Goal: Information Seeking & Learning: Learn about a topic

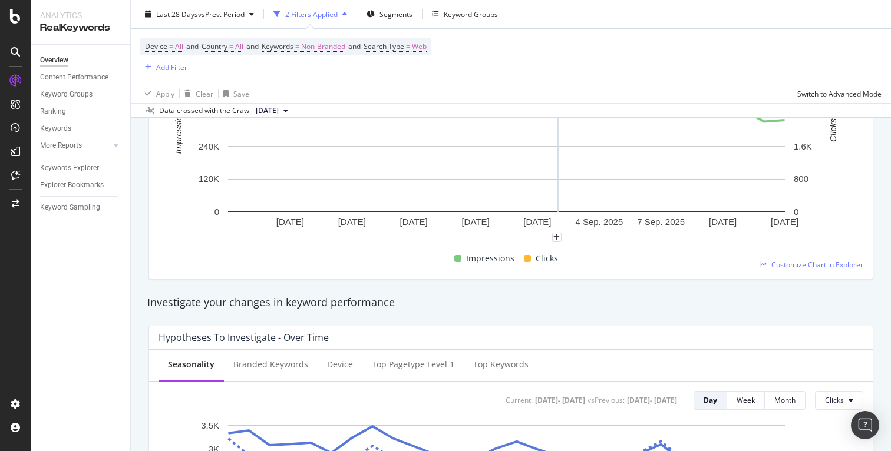
scroll to position [263, 0]
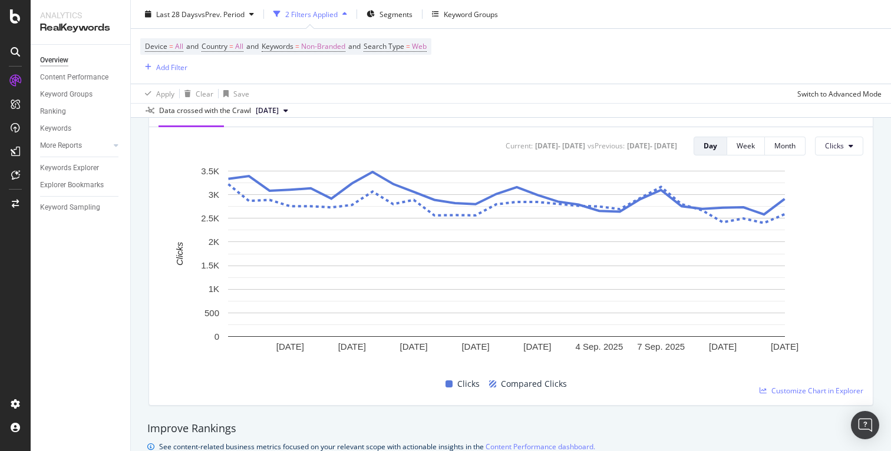
scroll to position [413, 0]
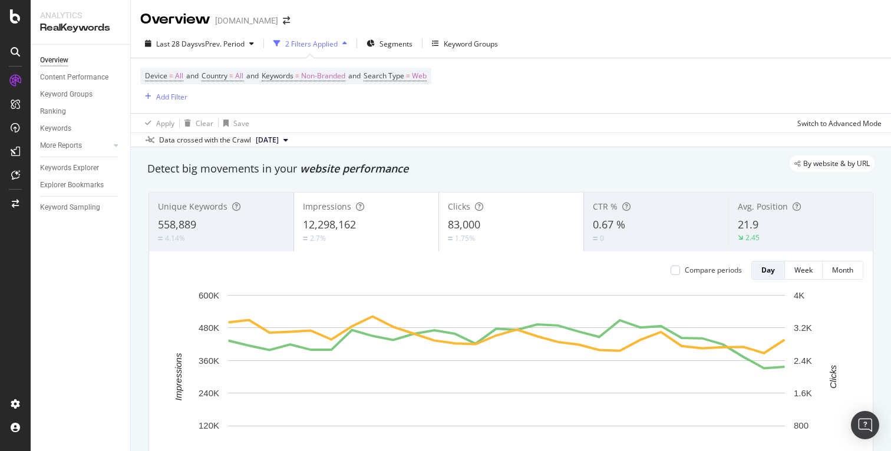
click at [70, 21] on div "RealKeywords" at bounding box center [80, 28] width 81 height 14
click at [19, 21] on icon at bounding box center [15, 16] width 11 height 14
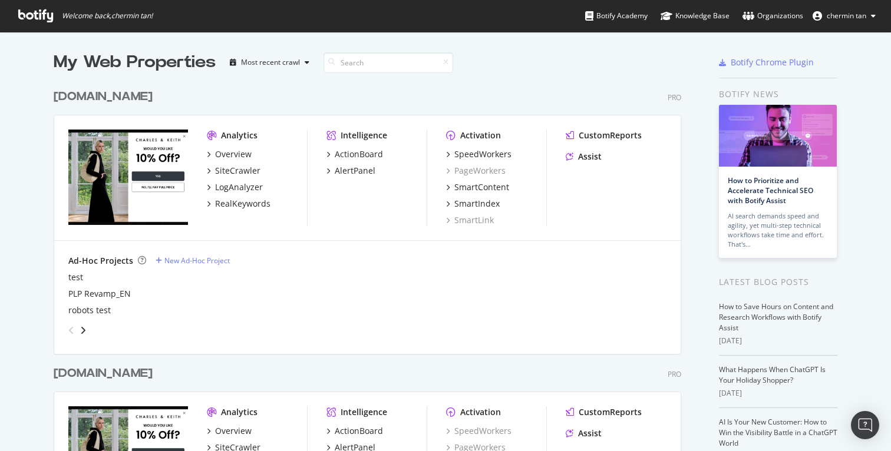
scroll to position [10, 0]
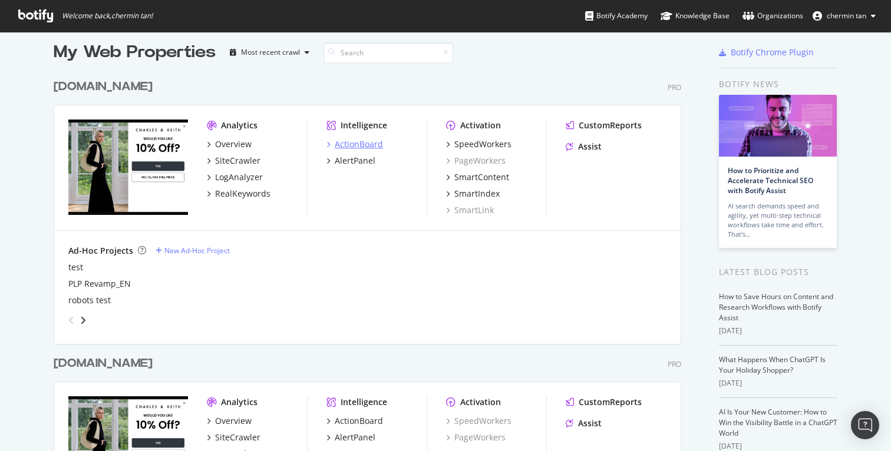
click at [347, 145] on div "ActionBoard" at bounding box center [359, 144] width 48 height 12
click at [230, 144] on div "Overview" at bounding box center [233, 144] width 37 height 12
click at [233, 163] on div "SiteCrawler" at bounding box center [237, 161] width 45 height 12
click at [233, 179] on div "LogAnalyzer" at bounding box center [239, 177] width 48 height 12
click at [233, 196] on div "RealKeywords" at bounding box center [242, 194] width 55 height 12
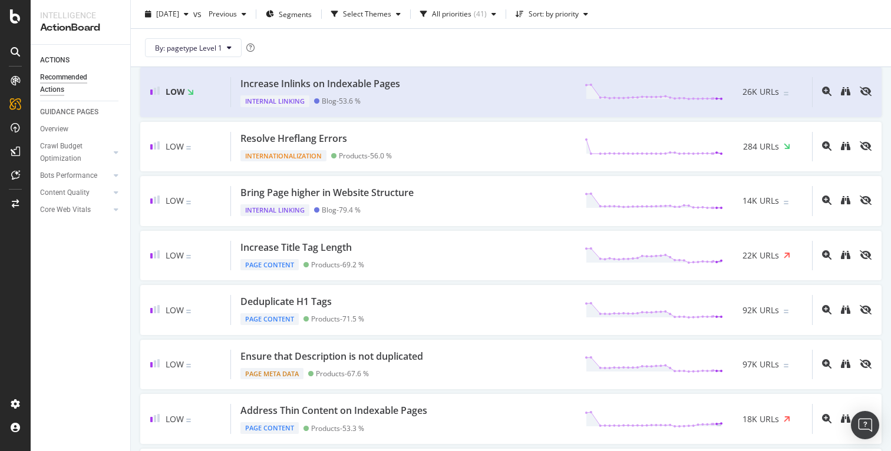
scroll to position [479, 0]
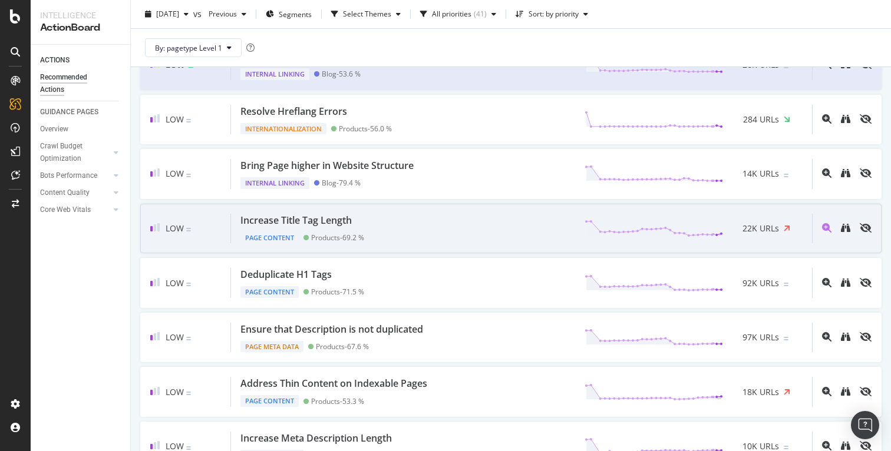
click at [792, 234] on div "22K URLs" at bounding box center [763, 229] width 80 height 18
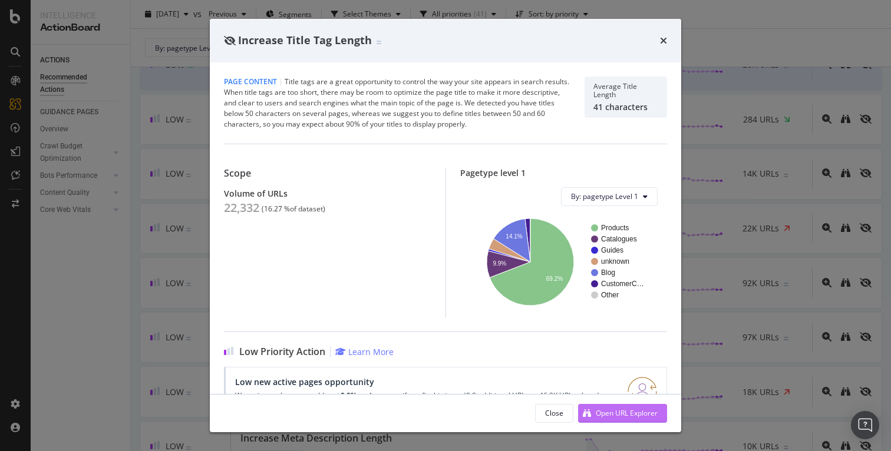
click at [624, 412] on div "Open URL Explorer" at bounding box center [627, 413] width 62 height 10
click at [660, 40] on icon "times" at bounding box center [663, 40] width 7 height 9
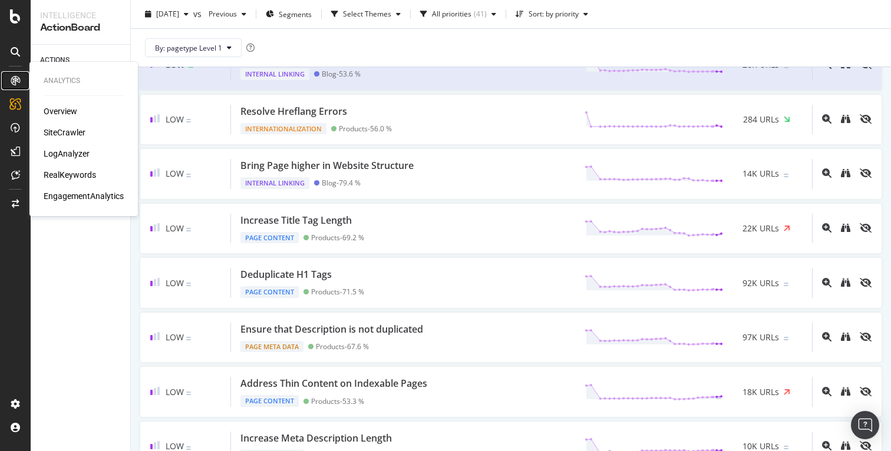
click at [16, 81] on icon at bounding box center [15, 80] width 9 height 9
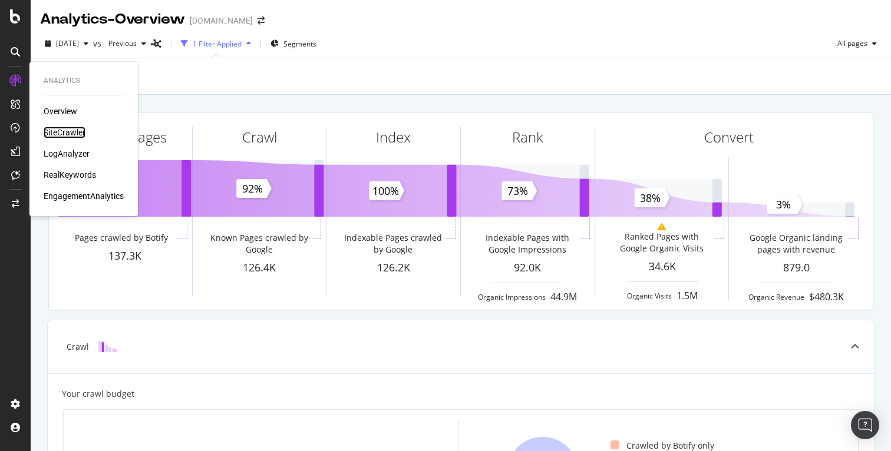
click at [59, 134] on div "SiteCrawler" at bounding box center [65, 133] width 42 height 12
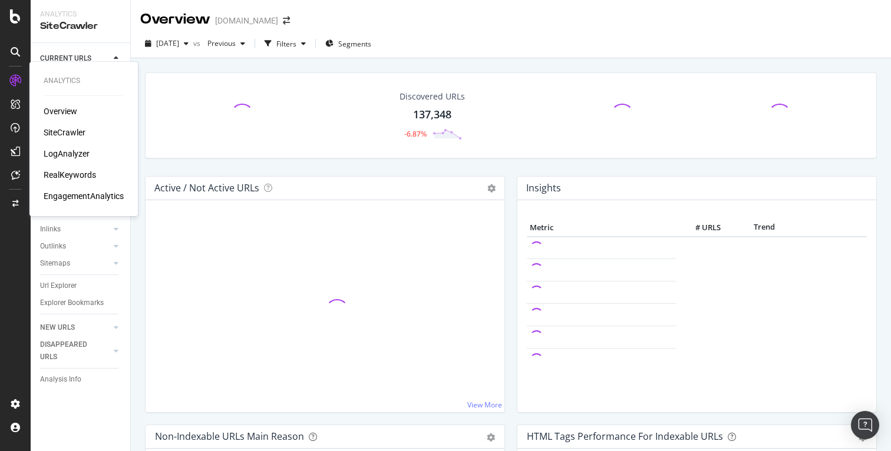
click at [55, 174] on div "RealKeywords" at bounding box center [70, 175] width 52 height 12
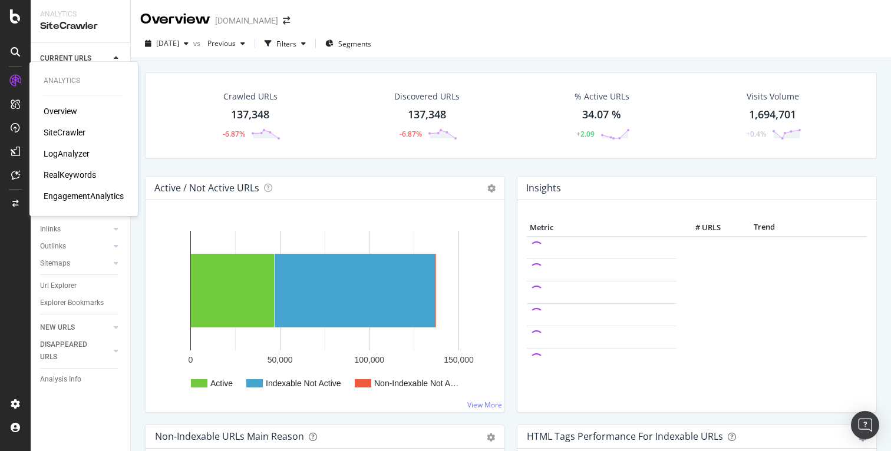
click at [72, 198] on div "EngagementAnalytics" at bounding box center [84, 196] width 80 height 12
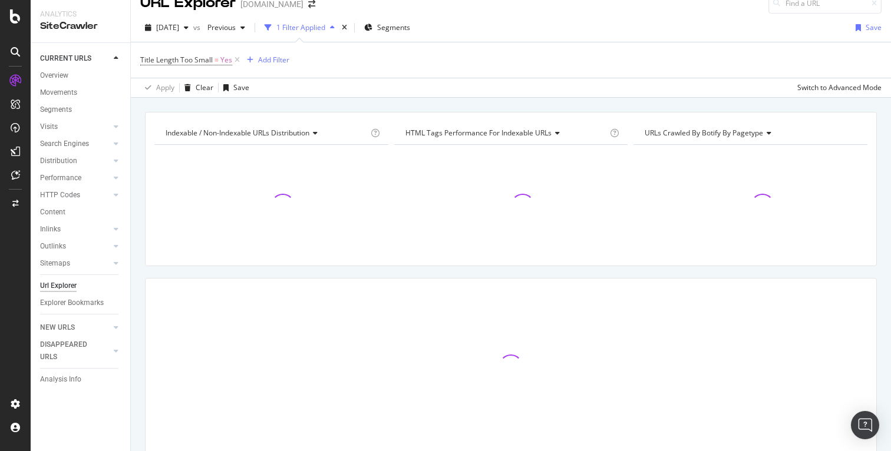
scroll to position [19, 0]
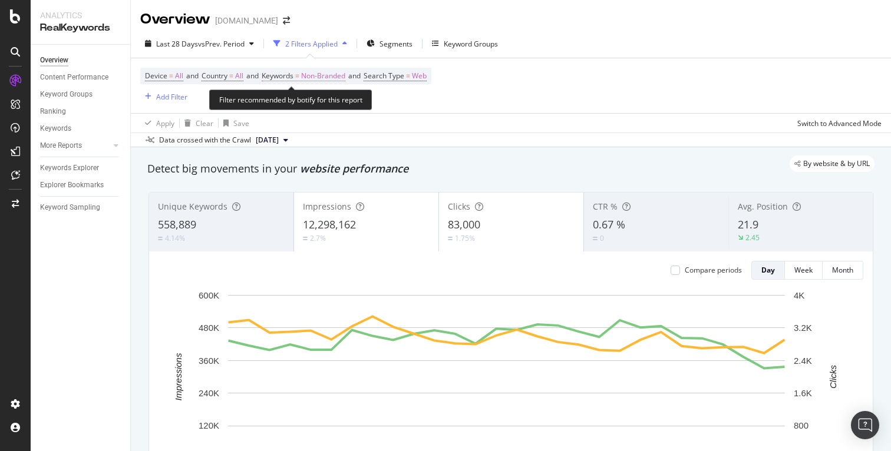
click at [326, 75] on span "Non-Branded" at bounding box center [323, 76] width 44 height 16
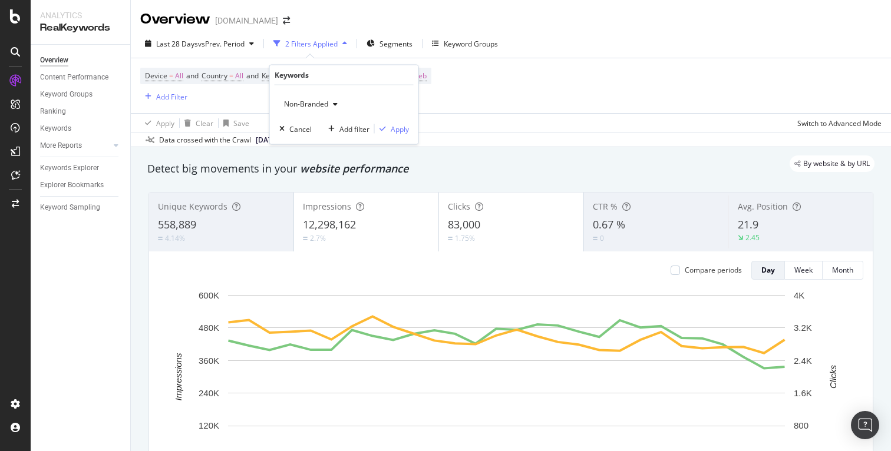
click at [315, 102] on span "Non-Branded" at bounding box center [303, 104] width 49 height 10
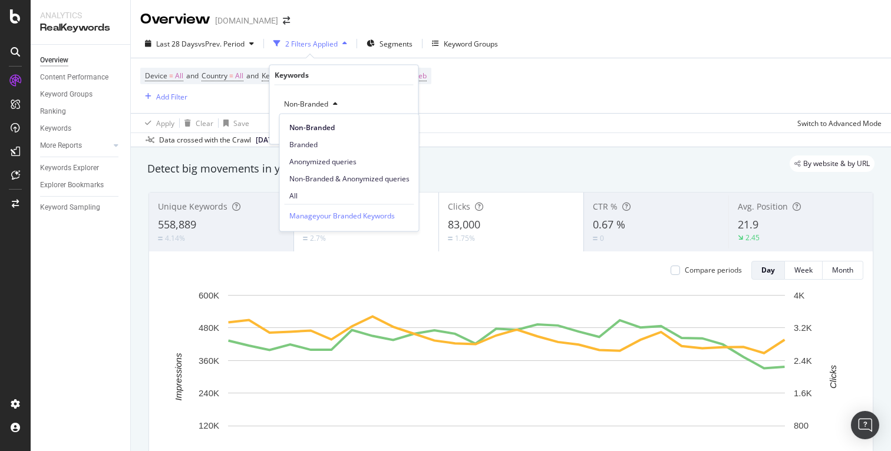
drag, startPoint x: 511, startPoint y: 103, endPoint x: 492, endPoint y: 97, distance: 19.9
click at [510, 103] on div "Device = All and Country = All and Keywords = Non-Branded and Search Type = Web…" at bounding box center [510, 85] width 741 height 55
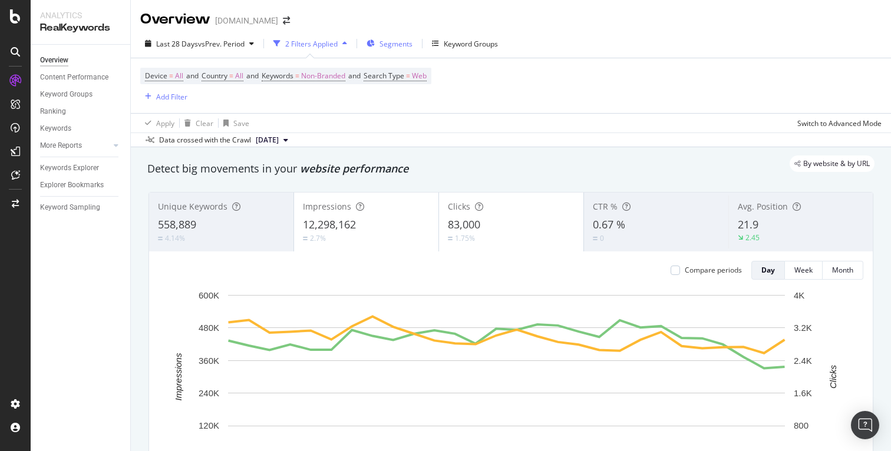
click at [390, 46] on span "Segments" at bounding box center [395, 44] width 33 height 10
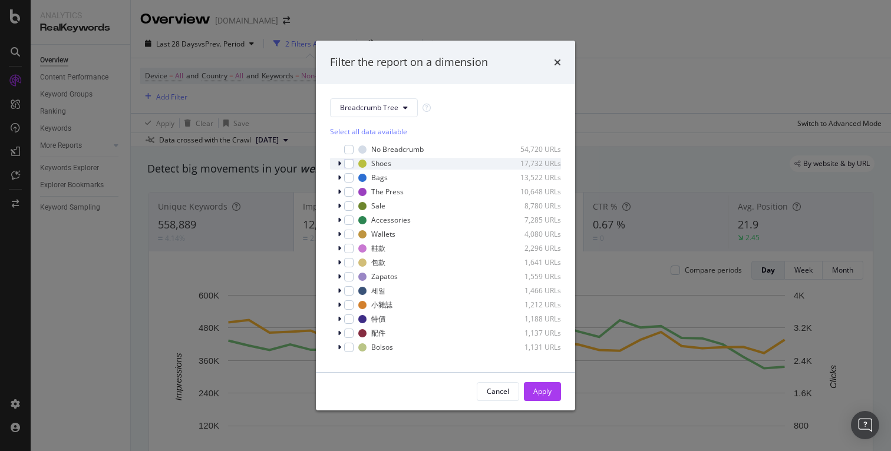
click at [339, 164] on icon "modal" at bounding box center [340, 163] width 4 height 7
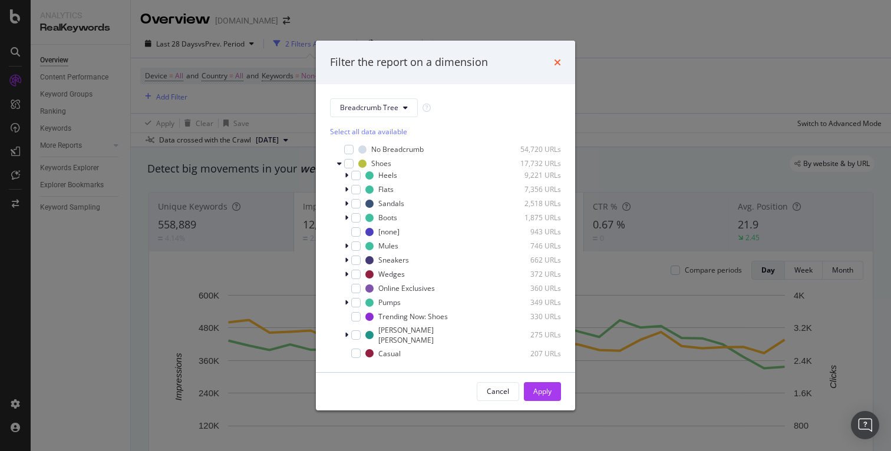
click at [560, 62] on icon "times" at bounding box center [557, 62] width 7 height 9
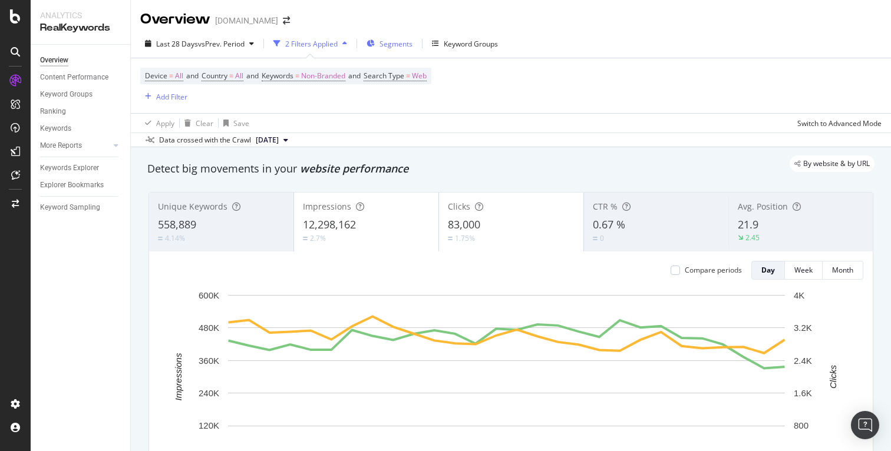
click at [375, 44] on icon "button" at bounding box center [370, 43] width 8 height 7
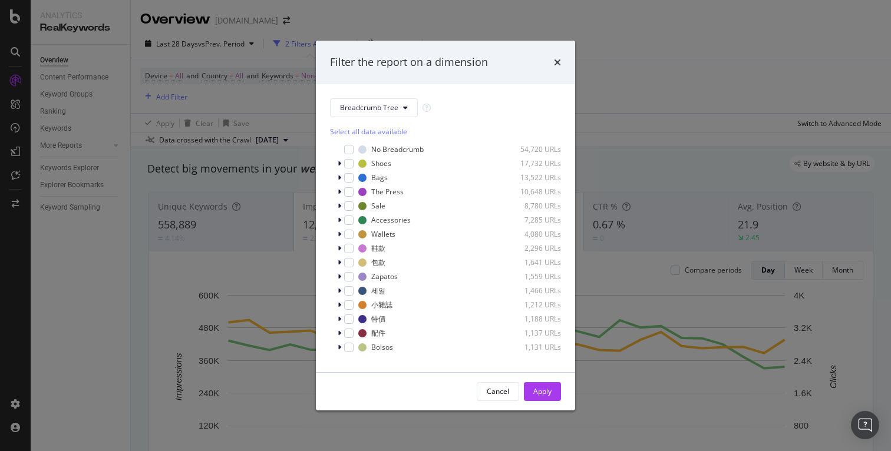
click at [631, 41] on div "Filter the report on a dimension Breadcrumb Tree Select all data available No B…" at bounding box center [445, 225] width 891 height 451
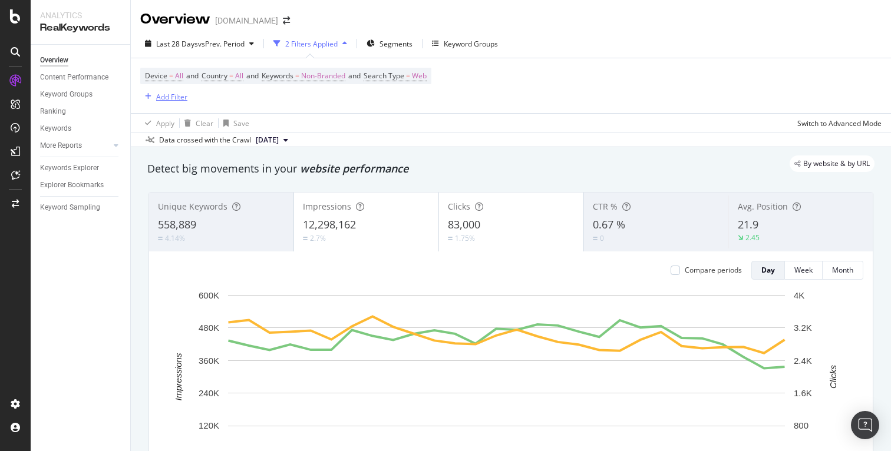
click at [177, 95] on div "Add Filter" at bounding box center [171, 97] width 31 height 10
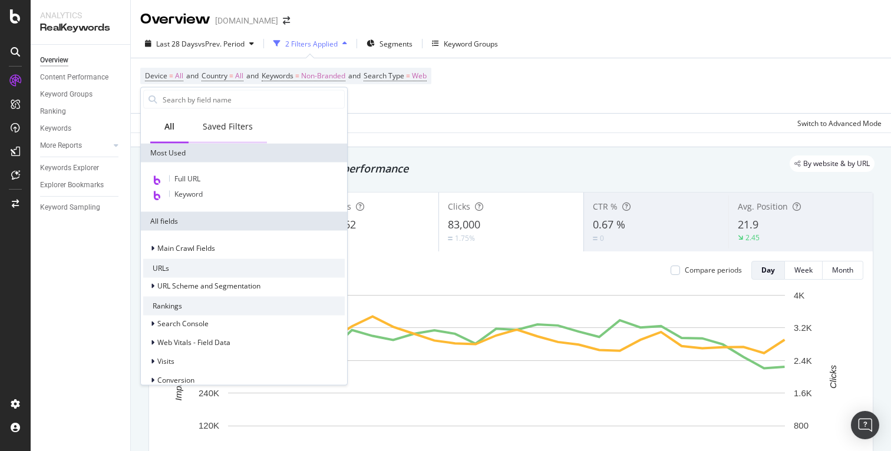
click at [225, 125] on div "Saved Filters" at bounding box center [228, 127] width 50 height 12
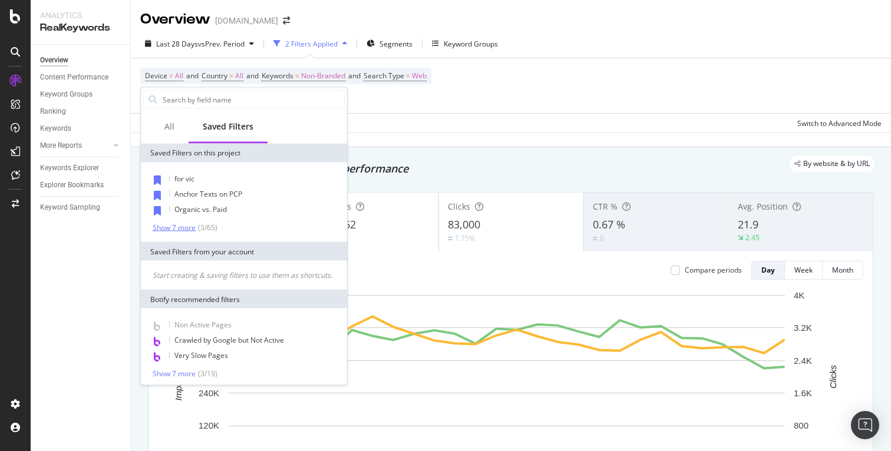
click at [196, 230] on div "( 3 / 65 )" at bounding box center [207, 228] width 22 height 10
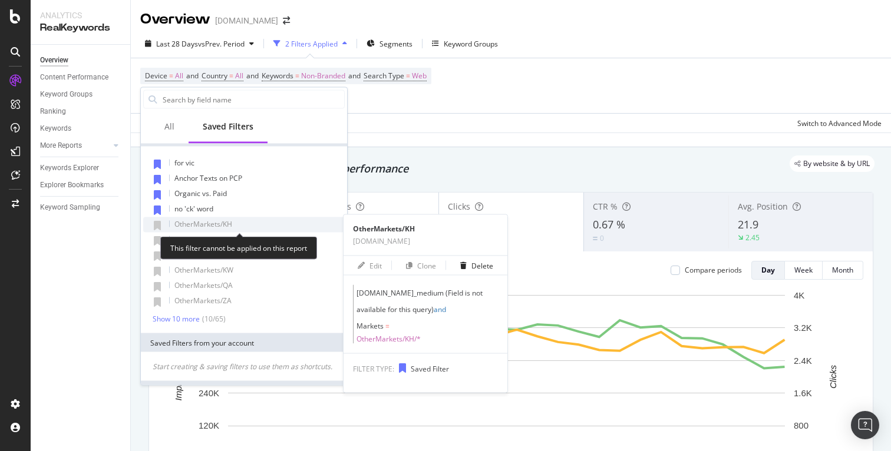
scroll to position [20, 0]
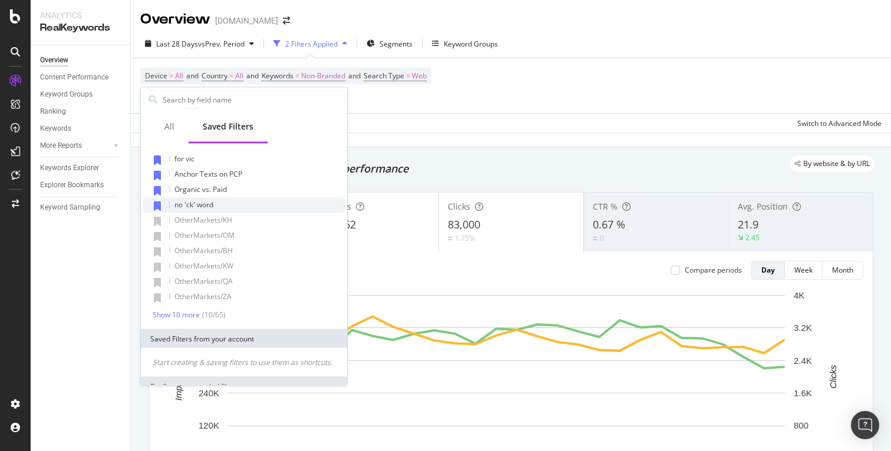
click at [214, 204] on div "no 'ck' word" at bounding box center [243, 205] width 201 height 15
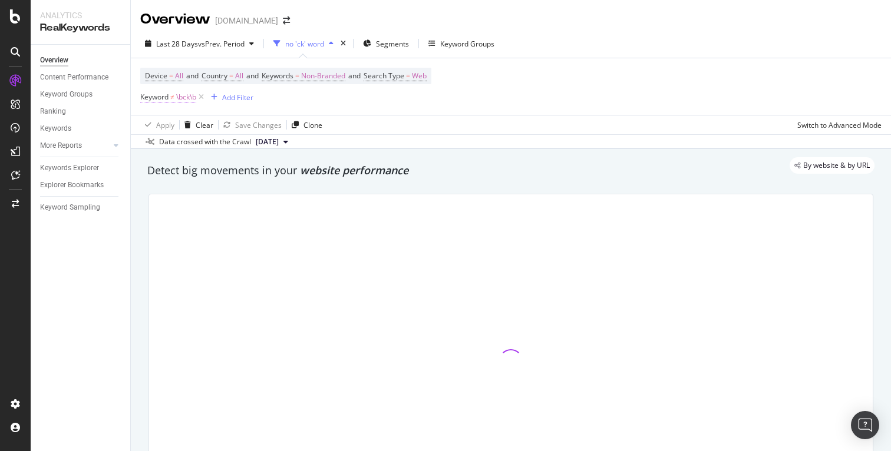
click at [177, 100] on span "\bck\b" at bounding box center [186, 97] width 20 height 16
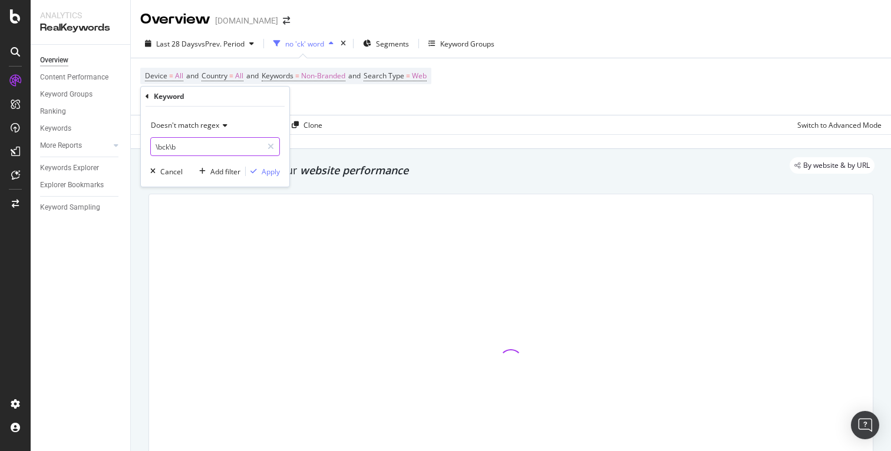
drag, startPoint x: 190, startPoint y: 148, endPoint x: 145, endPoint y: 144, distance: 44.9
click at [145, 144] on div "Doesn't match regex \bck\b Cancel Add filter Apply" at bounding box center [215, 147] width 148 height 80
click at [147, 144] on div "Doesn't match regex \bck\b Cancel Add filter Apply" at bounding box center [215, 147] width 148 height 80
click at [178, 147] on input "\bck\b" at bounding box center [206, 146] width 111 height 19
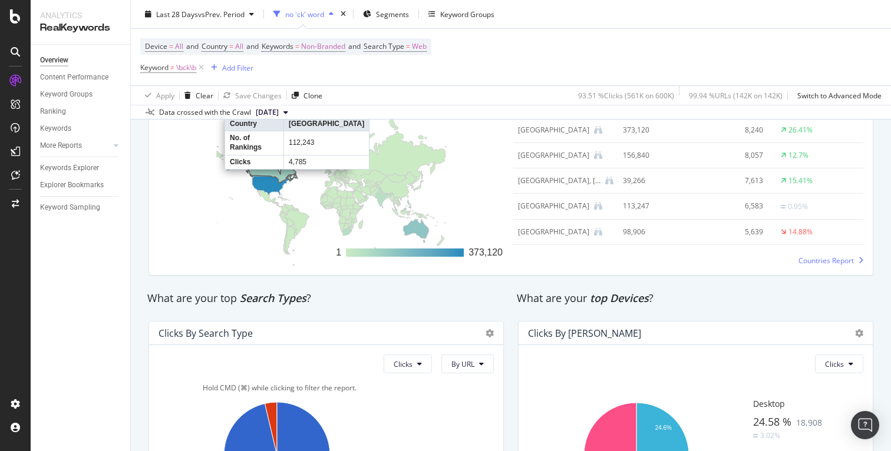
scroll to position [2219, 0]
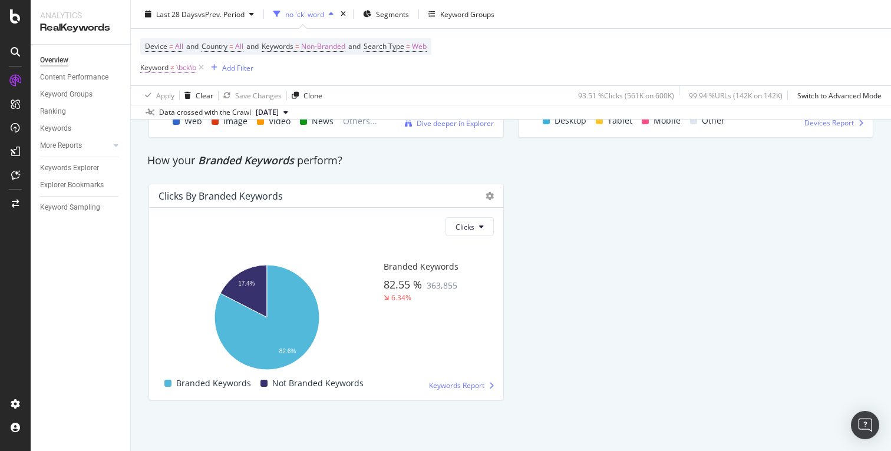
click at [176, 67] on span "Keyword ≠ \bck\b" at bounding box center [168, 67] width 56 height 11
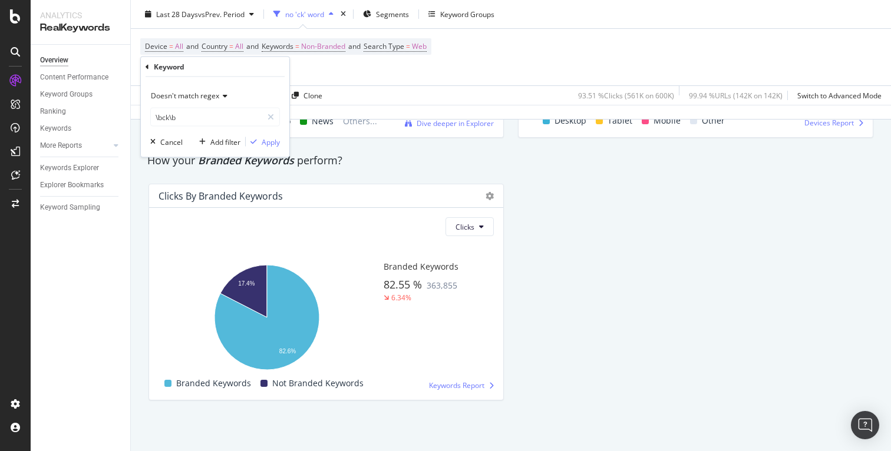
click at [433, 85] on div "Device = All and Country = All and Keywords = Non-Branded and Search Type = Web…" at bounding box center [510, 57] width 741 height 57
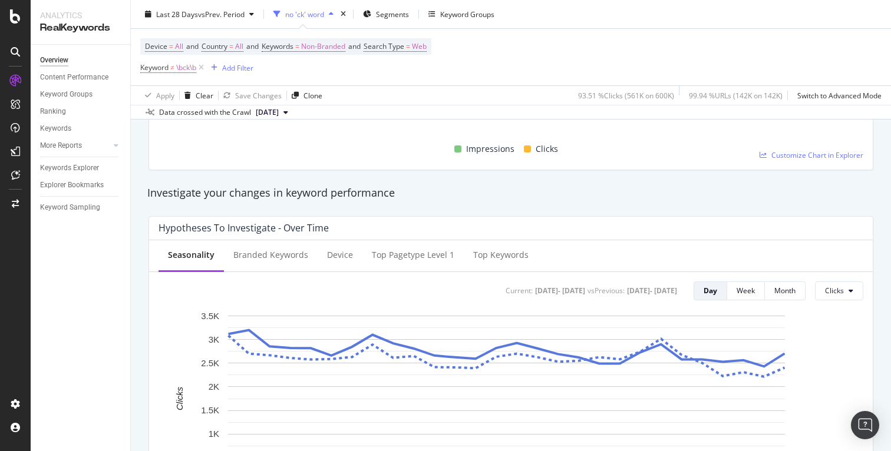
scroll to position [131, 0]
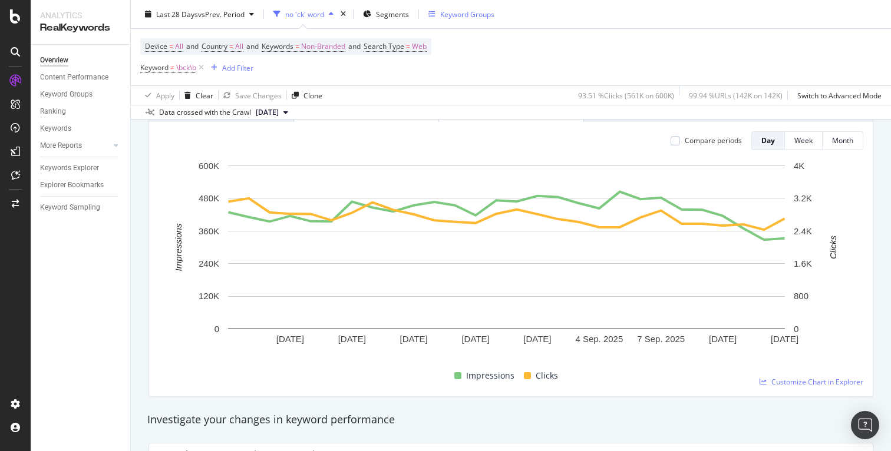
click at [466, 9] on div "Keyword Groups" at bounding box center [467, 14] width 54 height 10
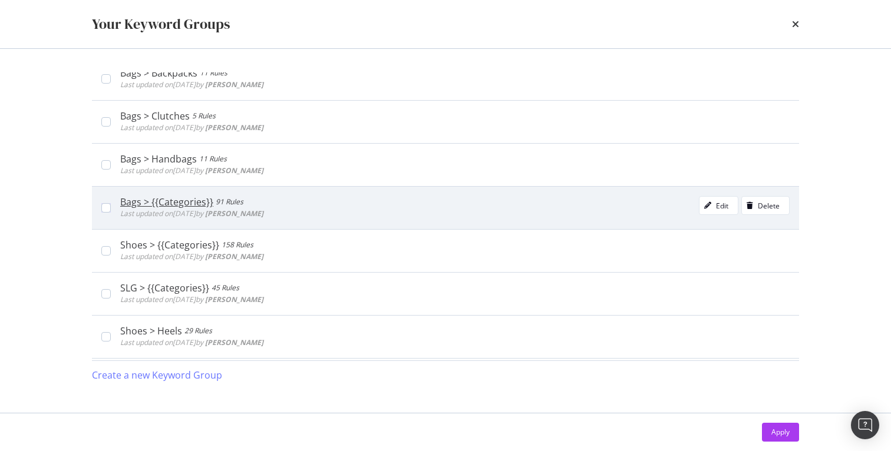
scroll to position [0, 0]
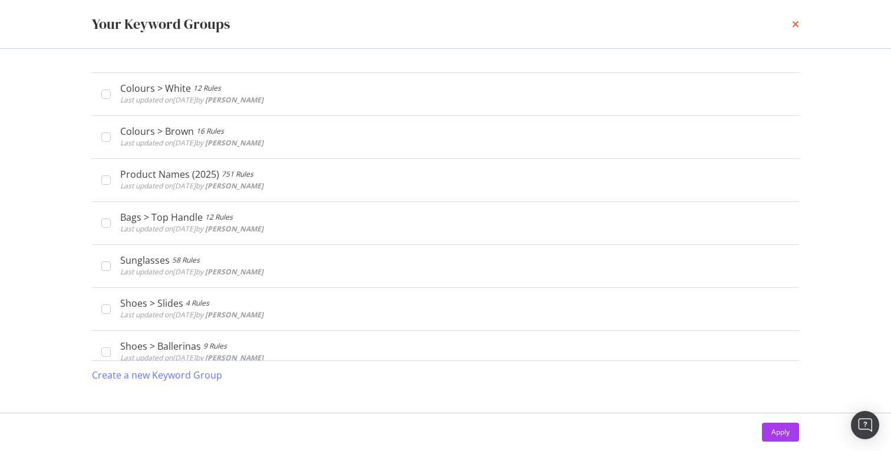
click at [793, 24] on icon "times" at bounding box center [795, 23] width 7 height 9
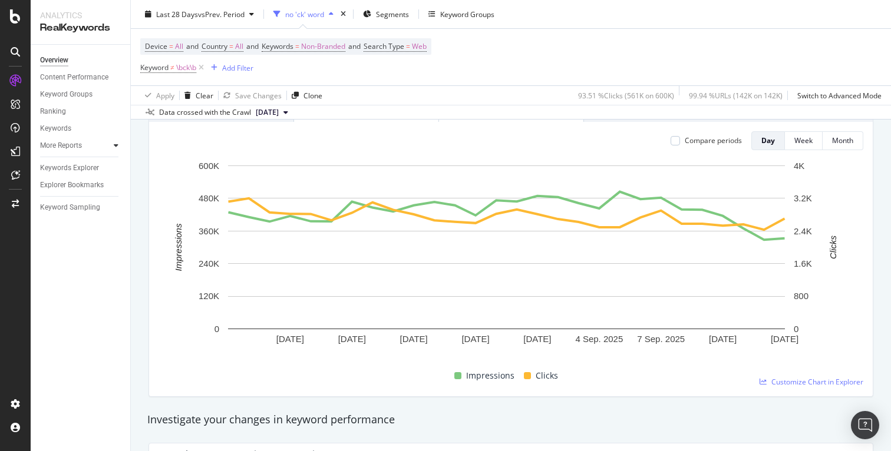
click at [114, 146] on icon at bounding box center [116, 145] width 5 height 7
click at [64, 162] on div "Countries" at bounding box center [60, 163] width 31 height 12
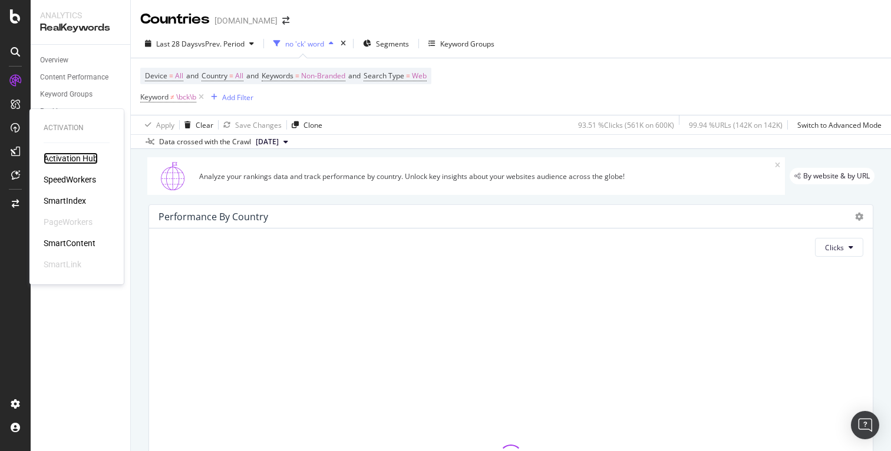
click at [76, 163] on div "Activation Hub" at bounding box center [71, 159] width 54 height 12
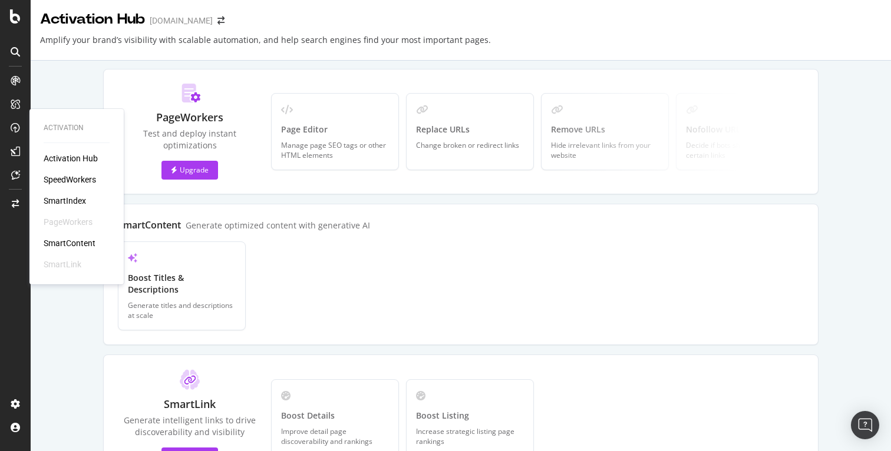
click at [79, 187] on div "Activation Hub SpeedWorkers SmartIndex PageWorkers SmartContent SmartLink" at bounding box center [77, 212] width 66 height 118
click at [83, 177] on div "SpeedWorkers" at bounding box center [70, 180] width 52 height 12
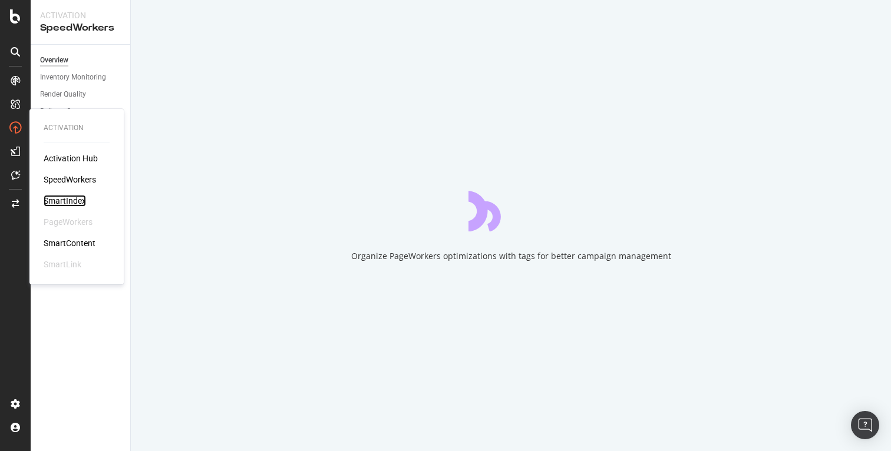
click at [76, 204] on div "SmartIndex" at bounding box center [65, 201] width 42 height 12
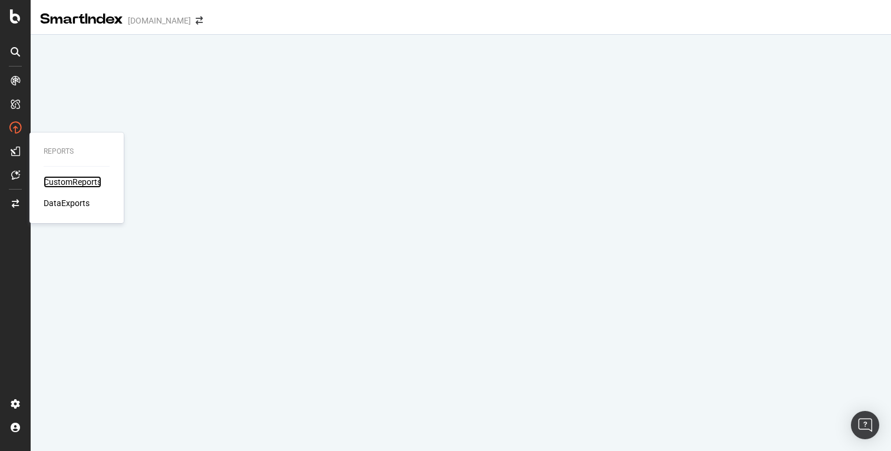
click at [57, 179] on div "CustomReports" at bounding box center [73, 182] width 58 height 12
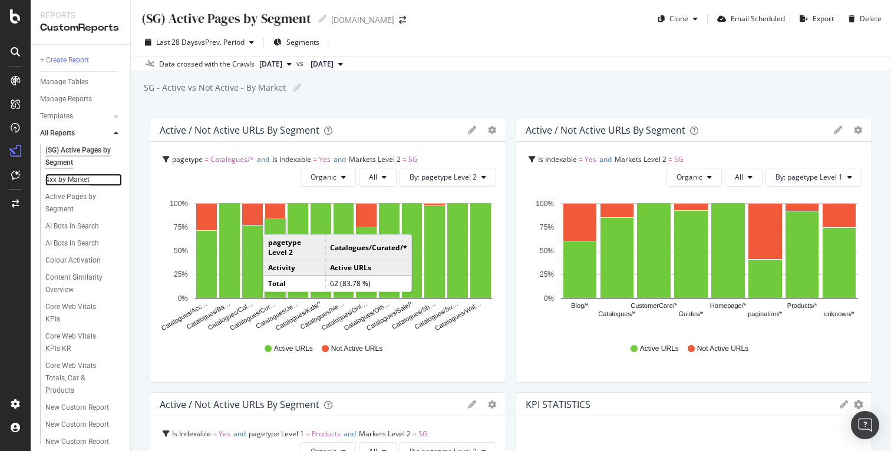
click at [70, 183] on div "4xx by Market" at bounding box center [67, 180] width 44 height 12
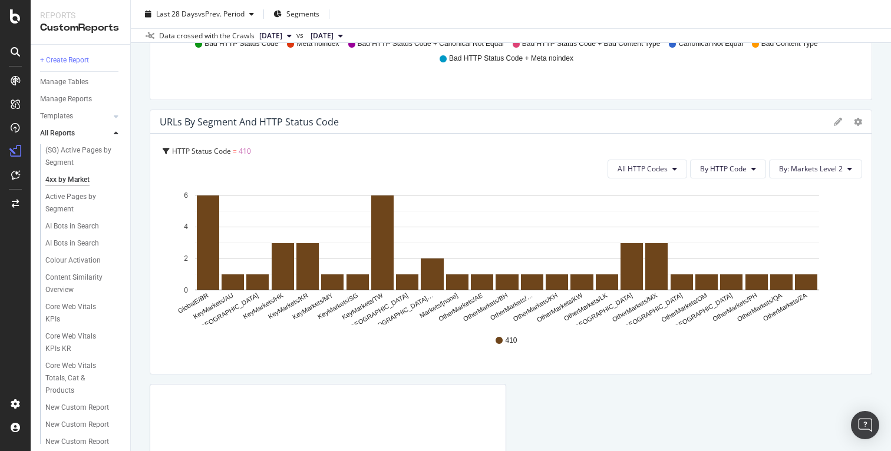
scroll to position [286, 0]
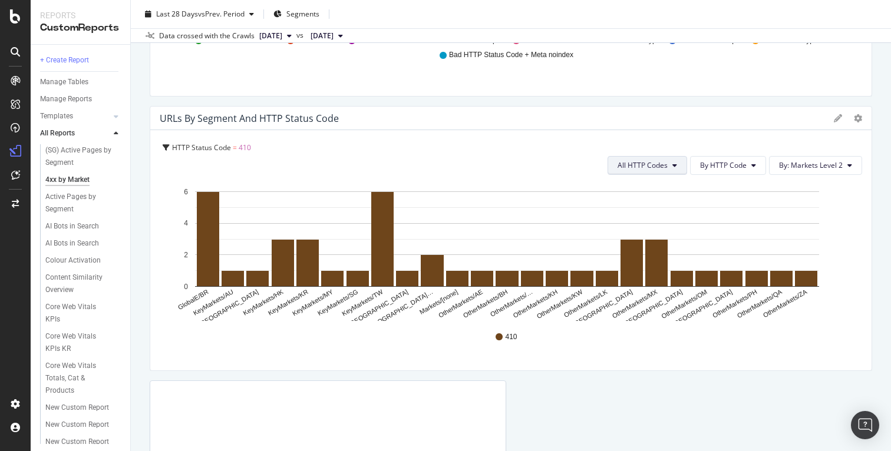
click at [651, 156] on button "All HTTP Codes" at bounding box center [647, 165] width 80 height 19
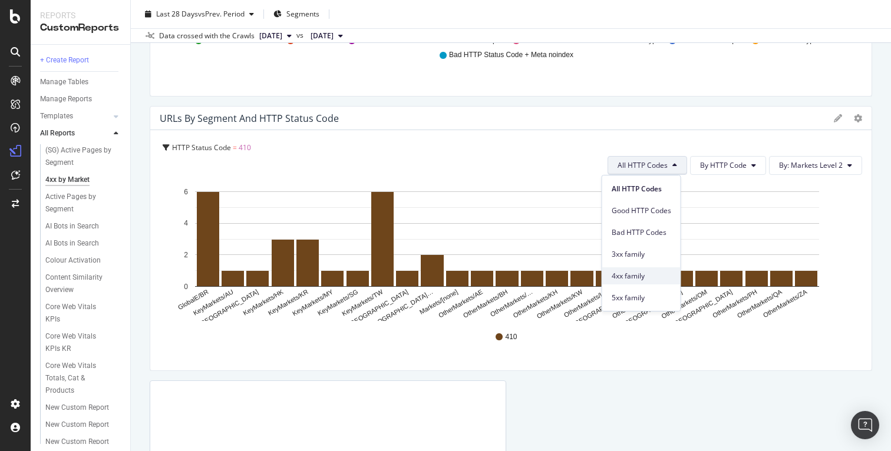
click at [638, 281] on span "4xx family" at bounding box center [640, 276] width 59 height 11
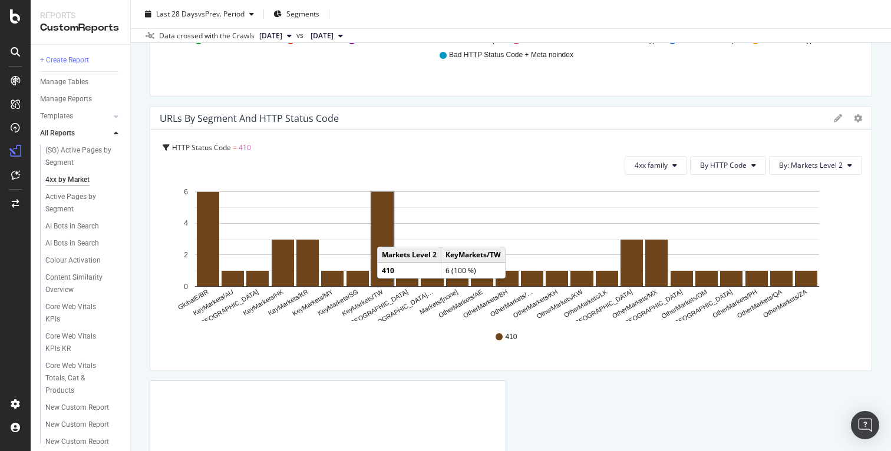
click at [388, 234] on rect "A chart." at bounding box center [382, 239] width 22 height 94
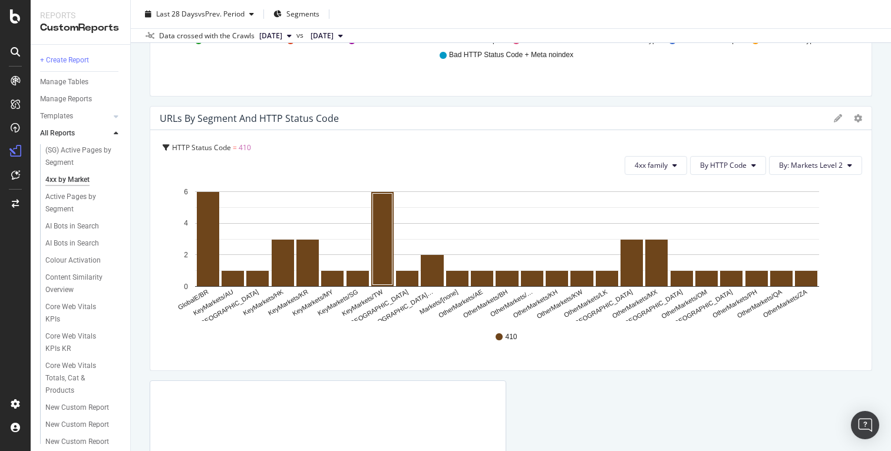
click at [531, 115] on div "URLs by Segment and HTTP Status Code" at bounding box center [494, 119] width 668 height 12
click at [782, 167] on span "By: Markets Level 2" at bounding box center [811, 165] width 64 height 10
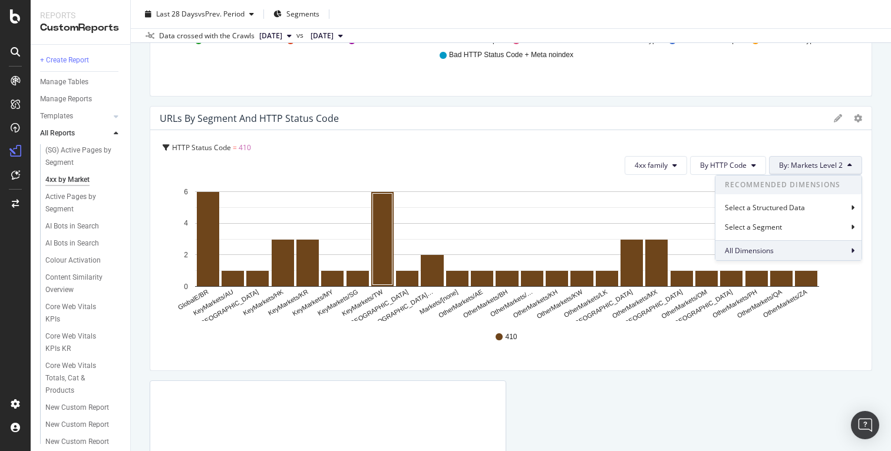
click at [802, 252] on div "All Dimensions" at bounding box center [788, 250] width 146 height 20
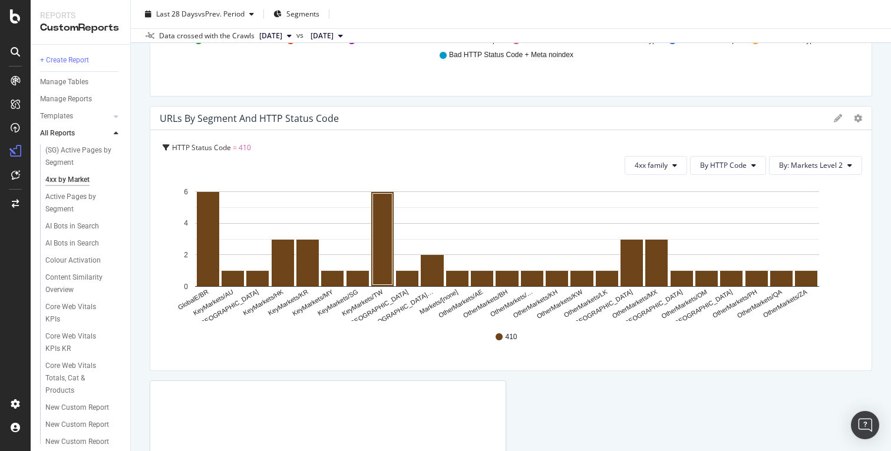
click at [580, 143] on div "HTTP Status Code = 410" at bounding box center [512, 148] width 699 height 16
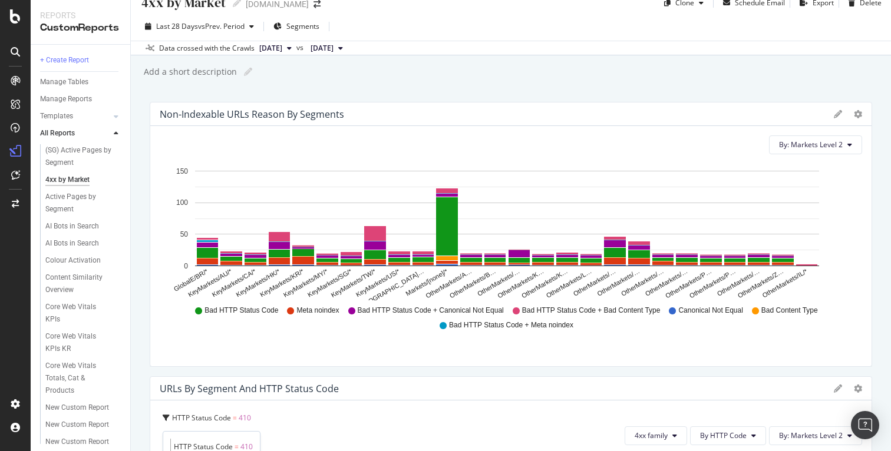
scroll to position [0, 0]
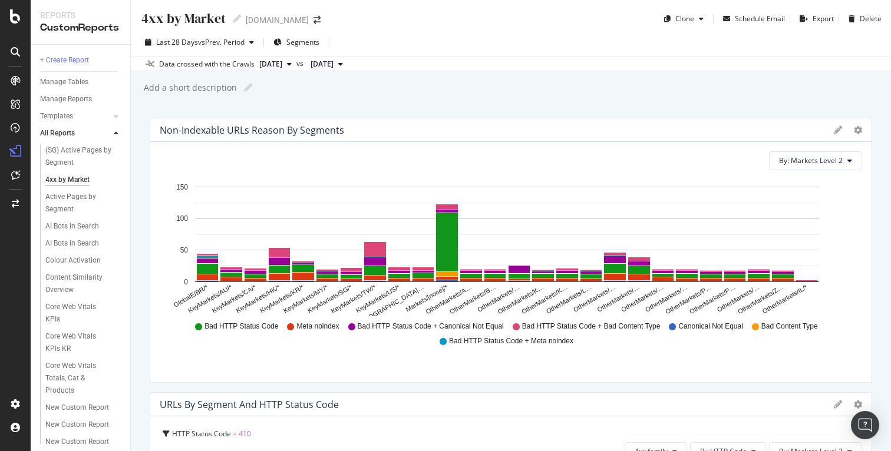
click at [359, 107] on div "4xx by Market 4xx by Market charleskeith.com Clone Schedule Email Export Delete…" at bounding box center [511, 225] width 760 height 451
click at [824, 157] on span "By: Markets Level 2" at bounding box center [811, 161] width 64 height 10
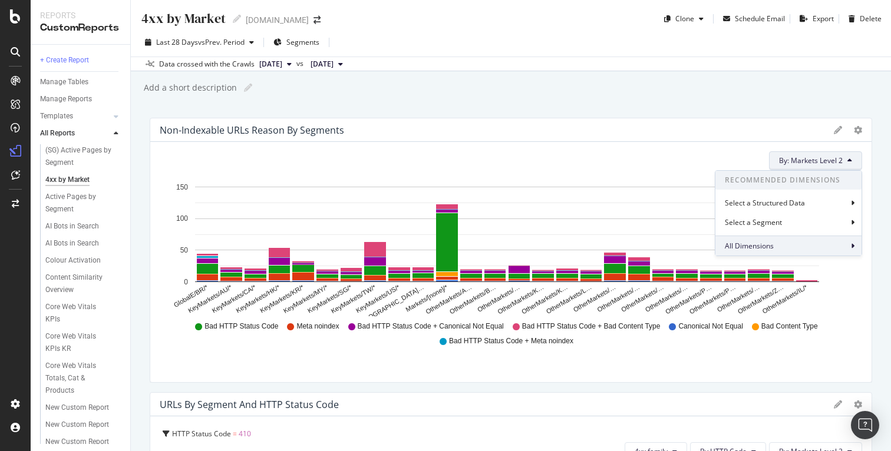
click at [778, 246] on div "All Dimensions" at bounding box center [788, 246] width 146 height 20
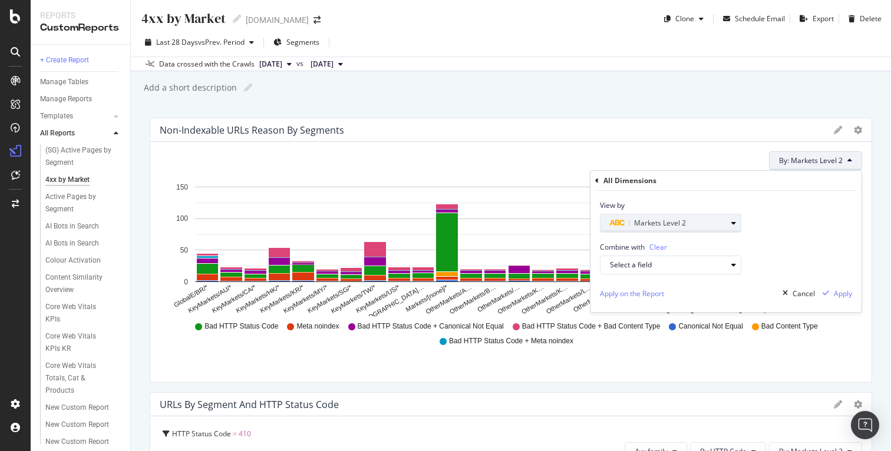
click at [688, 220] on div "Markets Level 2" at bounding box center [668, 223] width 117 height 14
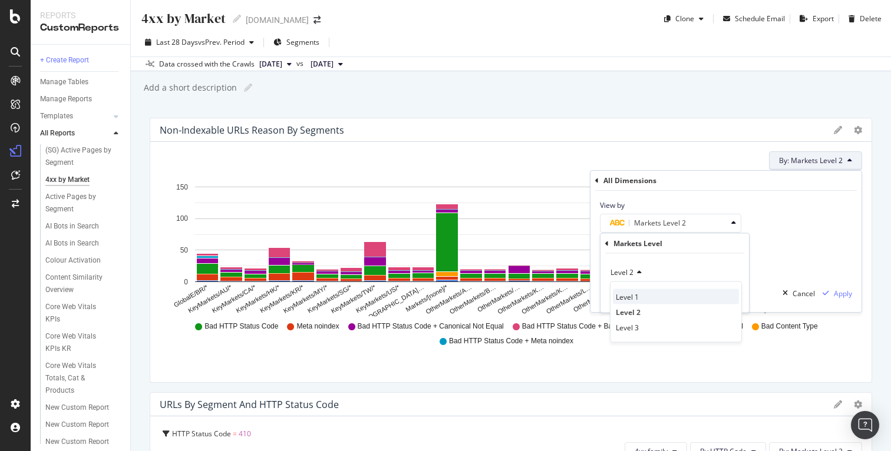
click at [678, 297] on div "Level 1" at bounding box center [676, 296] width 126 height 15
click at [796, 293] on div "Cancel" at bounding box center [803, 294] width 22 height 10
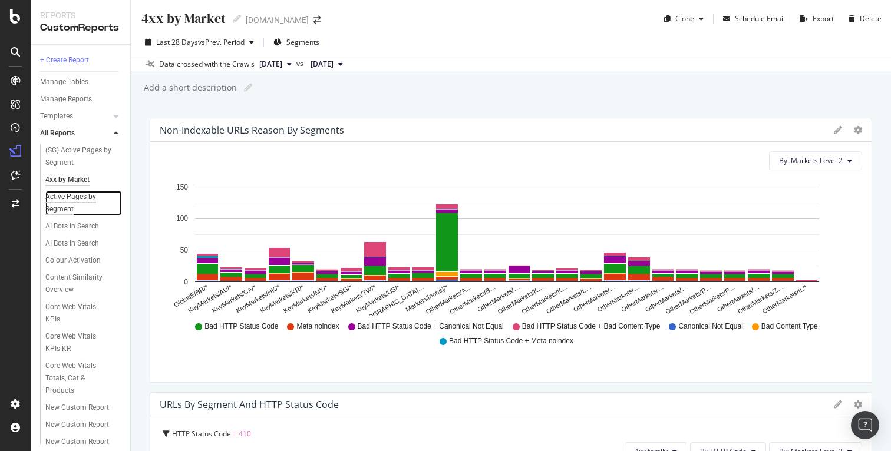
click at [75, 197] on div "Active Pages by Segment" at bounding box center [78, 203] width 67 height 25
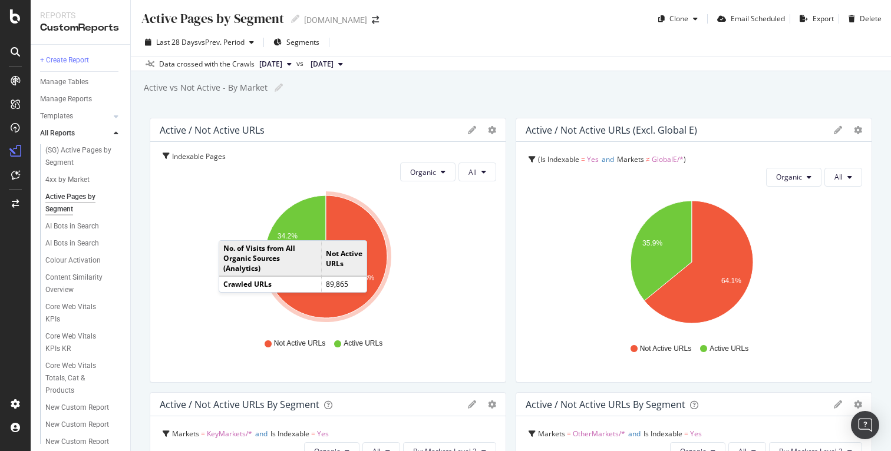
click at [375, 229] on icon "A chart." at bounding box center [330, 257] width 113 height 123
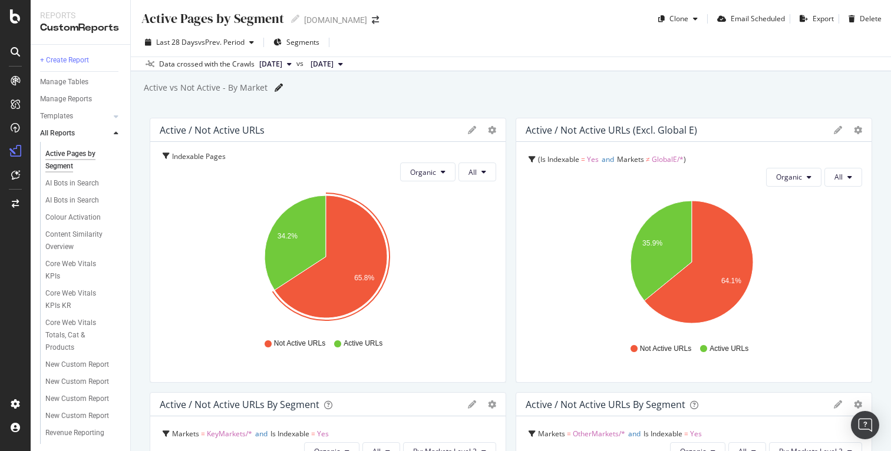
click at [274, 88] on icon at bounding box center [278, 88] width 8 height 8
click at [329, 92] on div "Active vs Not Active - By Market Active vs Not Active - By Market" at bounding box center [517, 88] width 748 height 18
click at [274, 82] on div at bounding box center [274, 88] width 15 height 18
click at [66, 178] on div "CustomReports" at bounding box center [73, 182] width 58 height 12
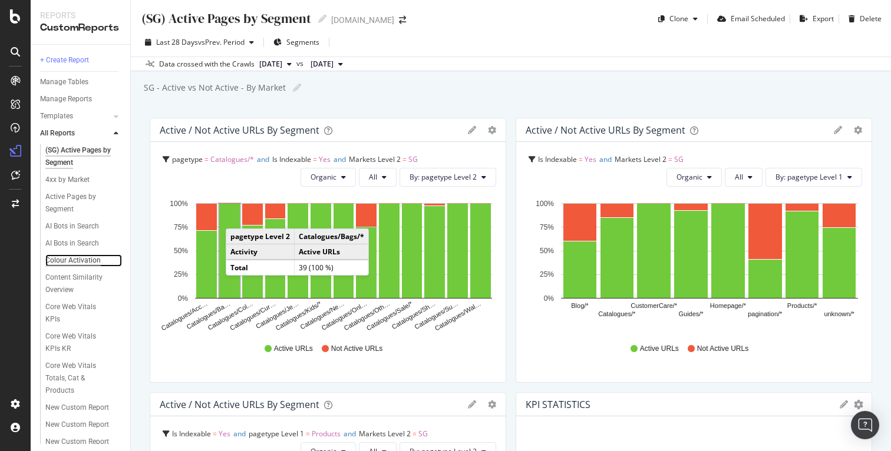
click at [84, 257] on div "Colour Activation" at bounding box center [72, 260] width 55 height 12
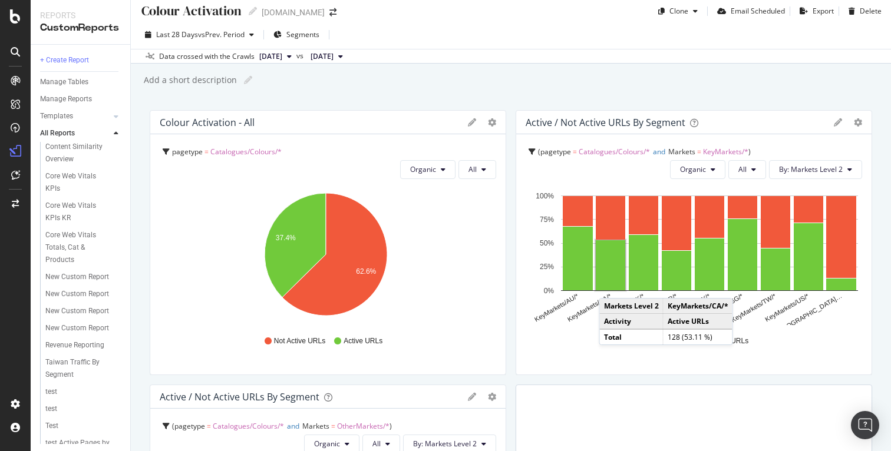
scroll to position [213, 0]
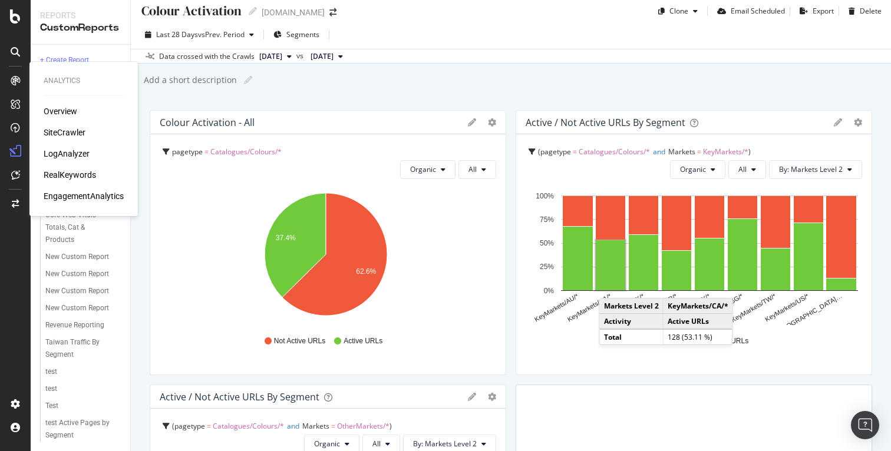
click at [70, 126] on div "Overview SiteCrawler LogAnalyzer RealKeywords EngagementAnalytics" at bounding box center [84, 153] width 80 height 97
click at [70, 131] on div "SiteCrawler" at bounding box center [65, 133] width 42 height 12
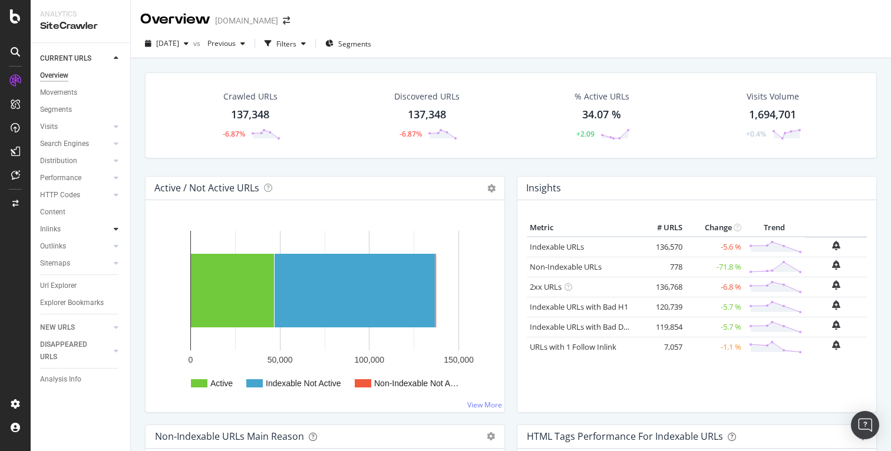
click at [117, 228] on icon at bounding box center [116, 229] width 5 height 7
click at [72, 243] on div "Top Charts" at bounding box center [62, 246] width 35 height 12
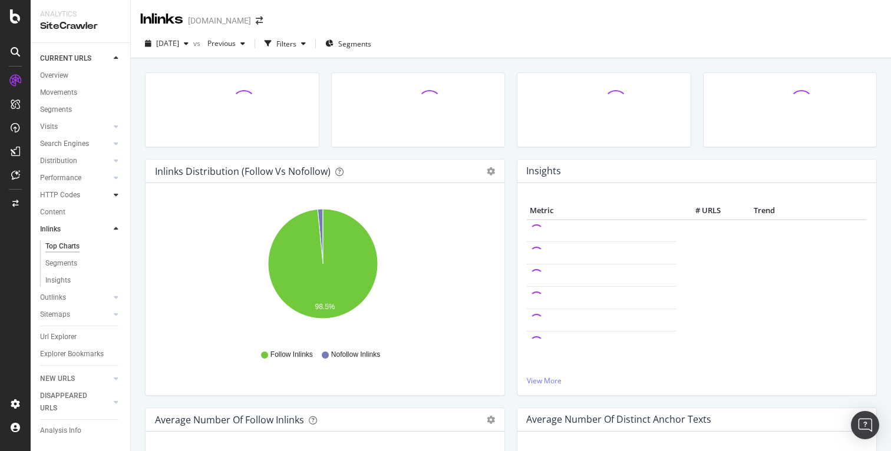
click at [117, 197] on icon at bounding box center [116, 194] width 5 height 7
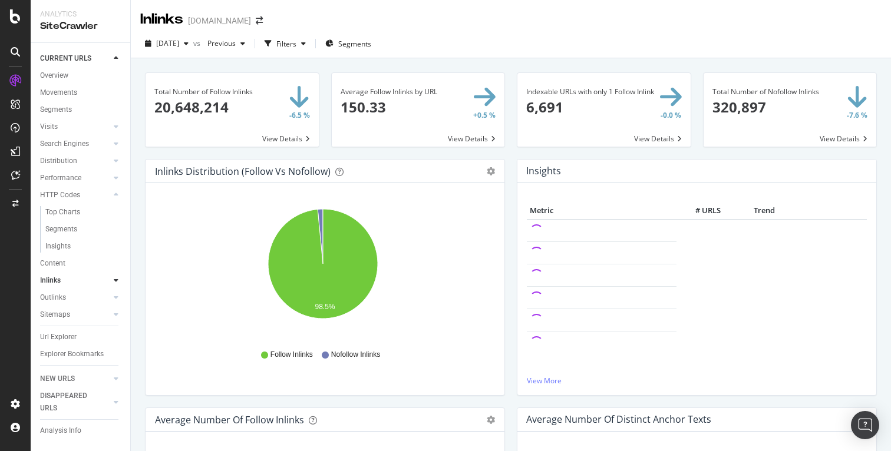
click at [117, 283] on icon at bounding box center [116, 280] width 5 height 7
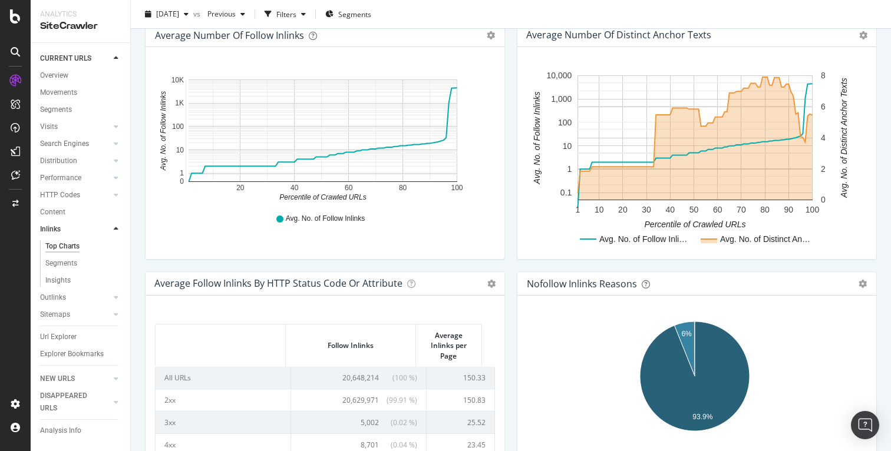
scroll to position [495, 0]
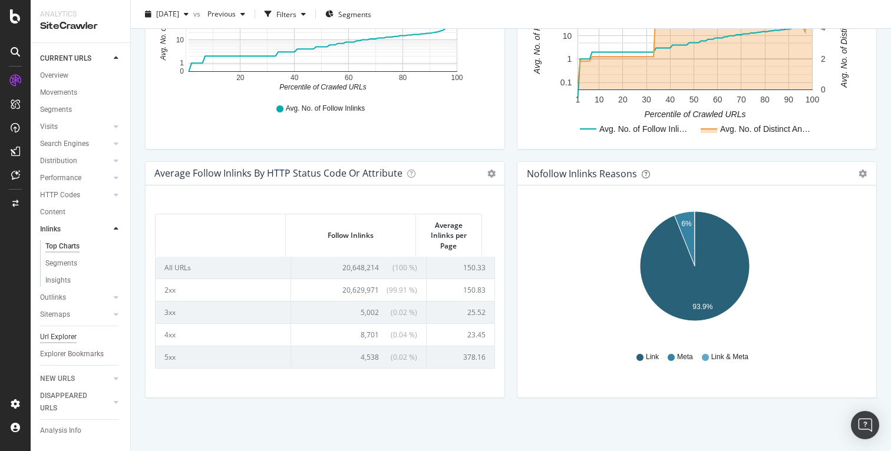
click at [75, 339] on div "Url Explorer" at bounding box center [58, 337] width 37 height 12
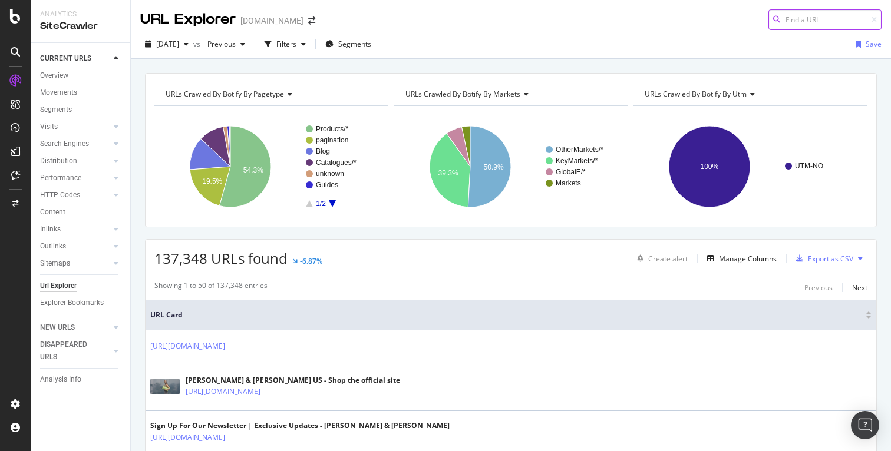
click at [796, 16] on input at bounding box center [824, 19] width 113 height 21
paste input "https://www.charleskeith.com/sg/bags/totebags"
type input "https://www.charleskeith.com/sg/bags/totebags"
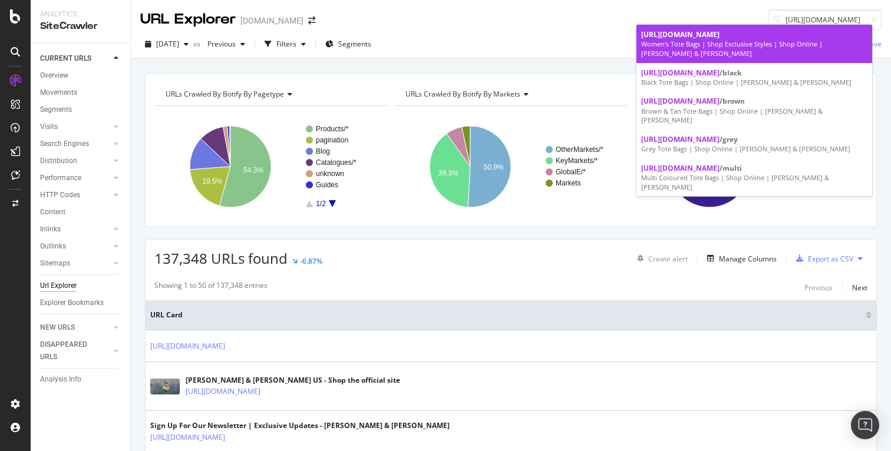
scroll to position [0, 0]
click at [719, 38] on span "https://www.charleskeith.com/sg/bags/totebags" at bounding box center [680, 34] width 78 height 10
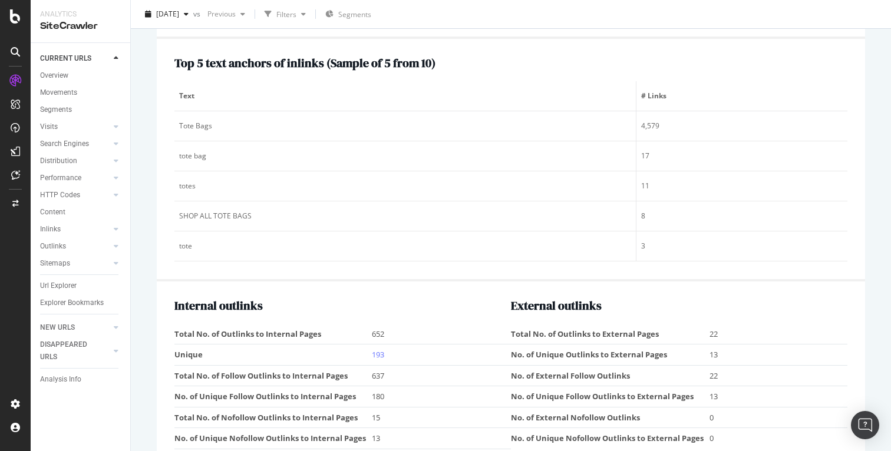
scroll to position [1563, 0]
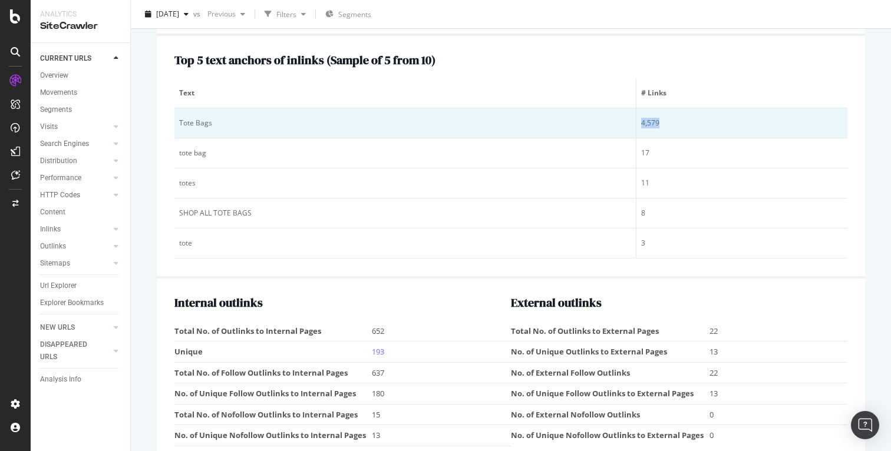
drag, startPoint x: 679, startPoint y: 124, endPoint x: 611, endPoint y: 123, distance: 67.7
click at [611, 123] on tr "Tote Bags 4,579" at bounding box center [510, 123] width 673 height 30
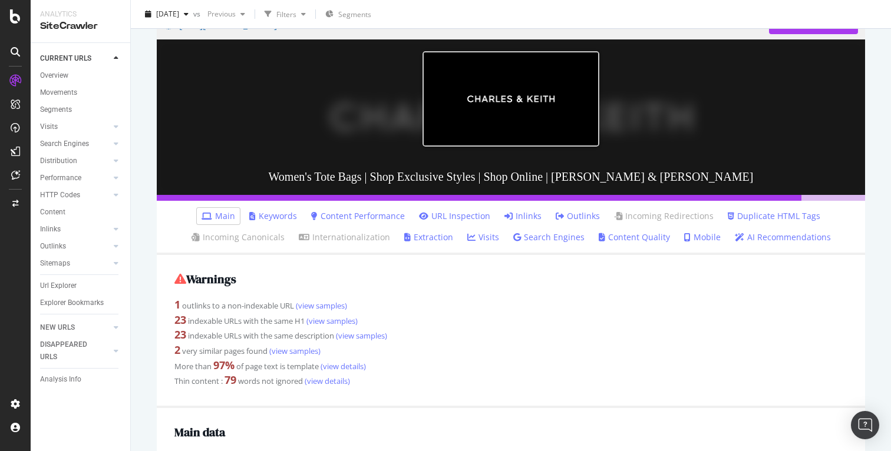
scroll to position [0, 0]
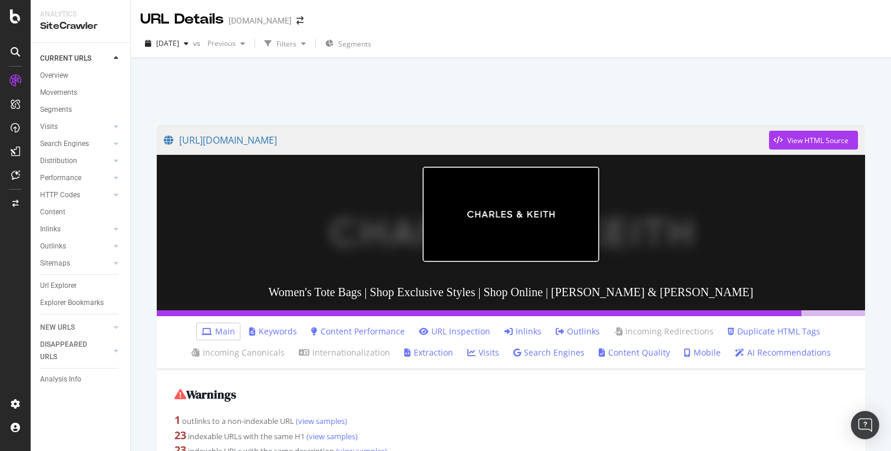
click at [501, 94] on div at bounding box center [511, 89] width 732 height 50
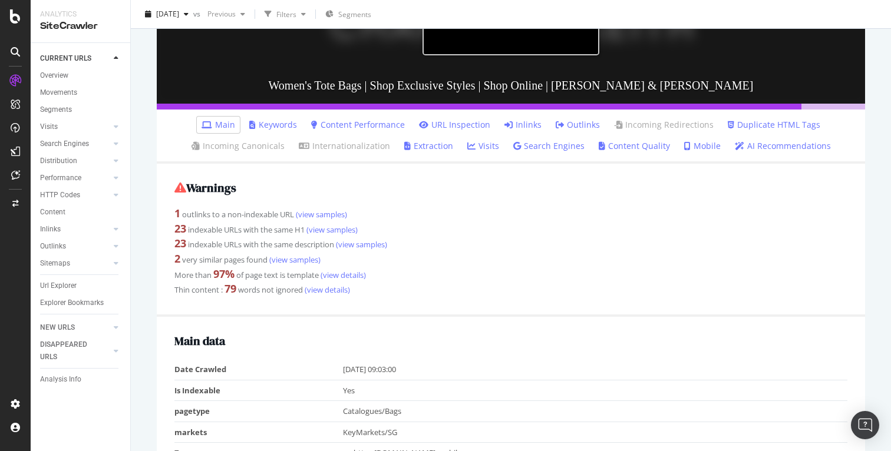
scroll to position [304, 0]
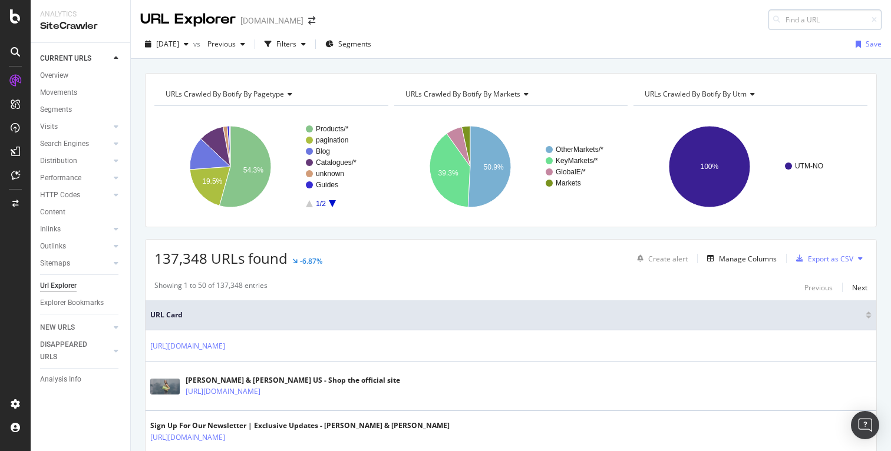
click at [793, 19] on input at bounding box center [824, 19] width 113 height 21
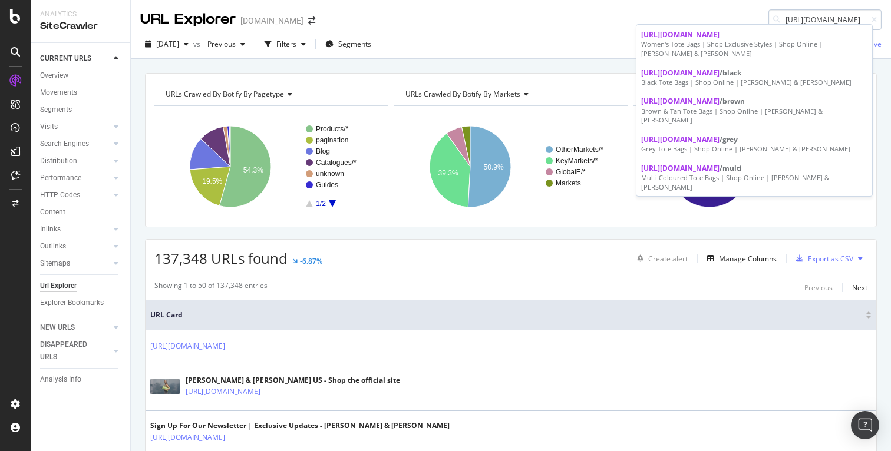
scroll to position [0, 101]
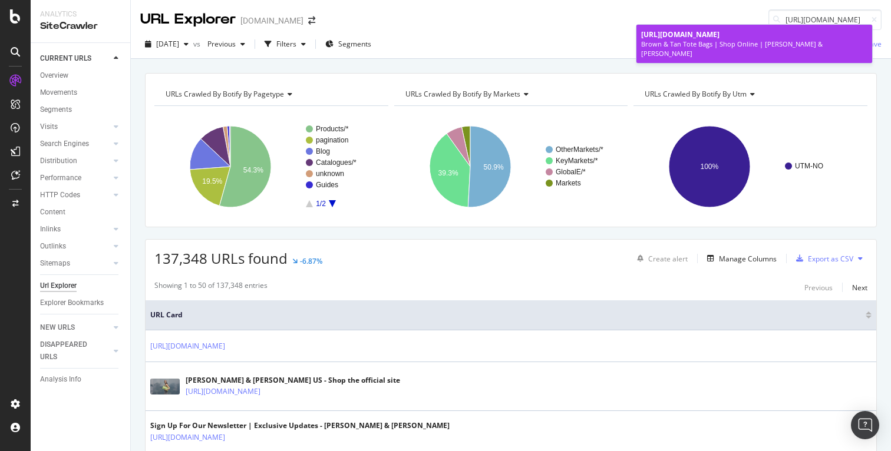
type input "https://www.charleskeith.com/sg/bags/totebags/brown"
click at [822, 47] on div "Brown & Tan Tote Bags | Shop Online | CHARLES & KEITH SG" at bounding box center [754, 48] width 226 height 18
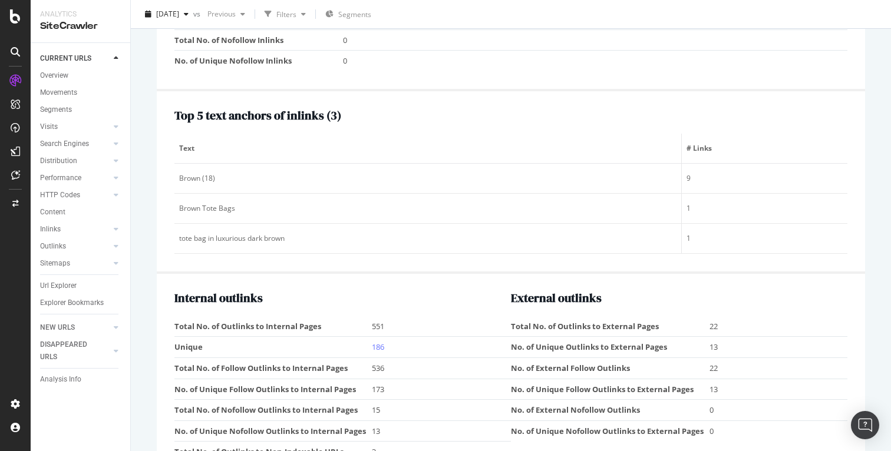
scroll to position [1617, 0]
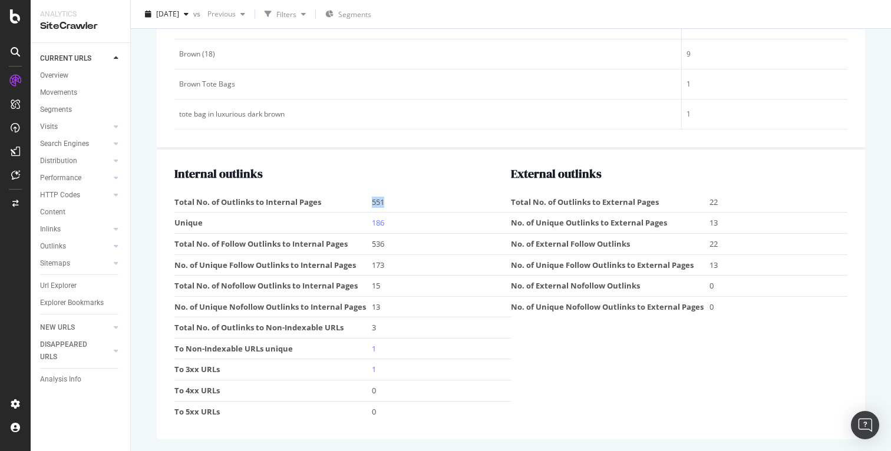
drag, startPoint x: 367, startPoint y: 197, endPoint x: 415, endPoint y: 199, distance: 47.7
click at [415, 199] on tr "Total No. of Outlinks to Internal Pages 551" at bounding box center [342, 202] width 336 height 21
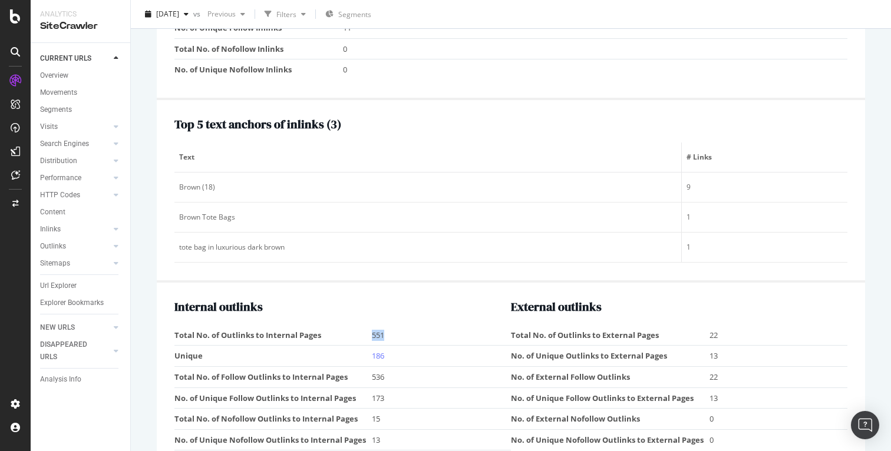
scroll to position [1483, 0]
click at [113, 226] on div at bounding box center [116, 229] width 12 height 12
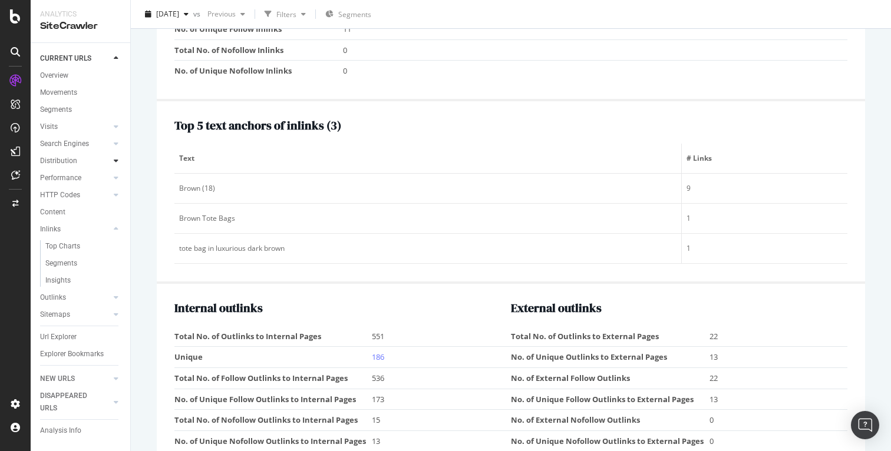
click at [115, 157] on icon at bounding box center [116, 160] width 5 height 7
click at [20, 18] on icon at bounding box center [15, 16] width 11 height 14
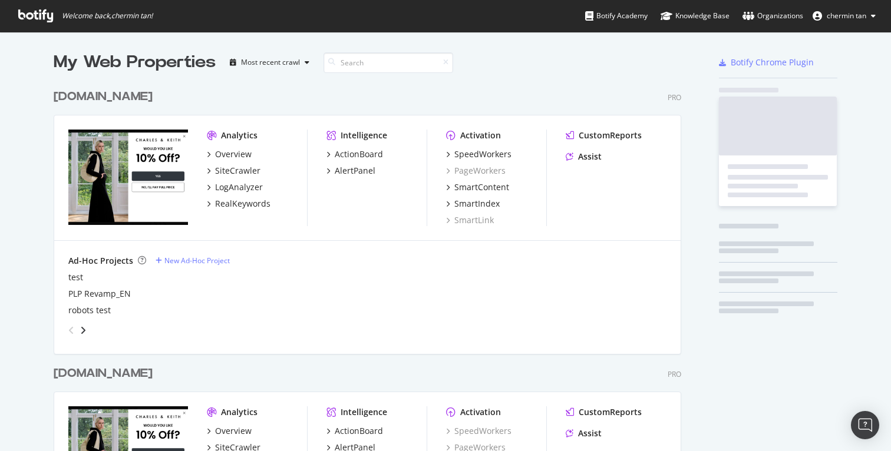
scroll to position [442, 873]
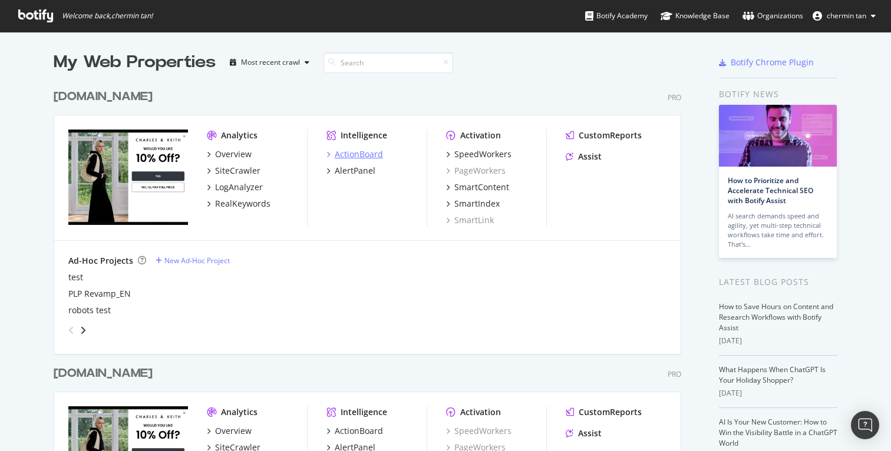
click at [362, 152] on div "ActionBoard" at bounding box center [359, 154] width 48 height 12
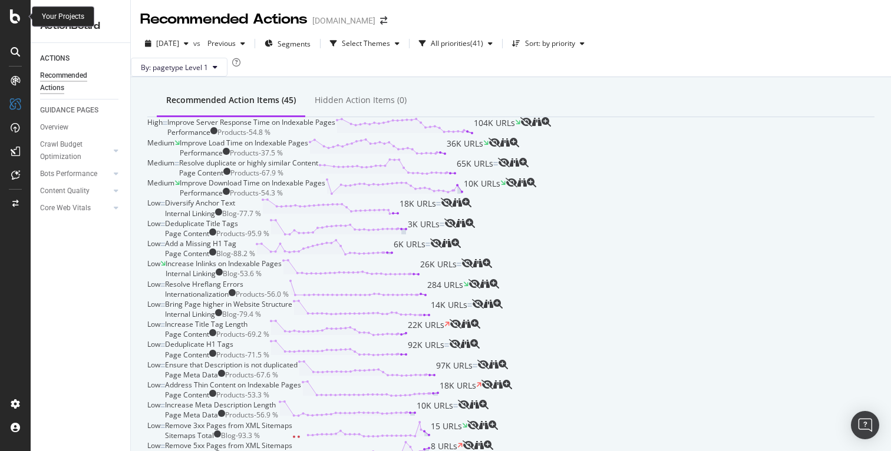
click at [18, 16] on icon at bounding box center [15, 16] width 11 height 14
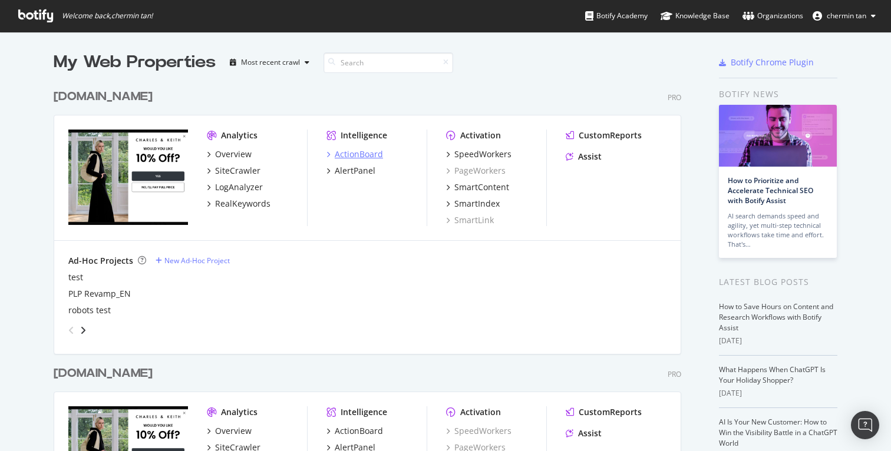
click at [377, 156] on div "ActionBoard" at bounding box center [359, 154] width 48 height 12
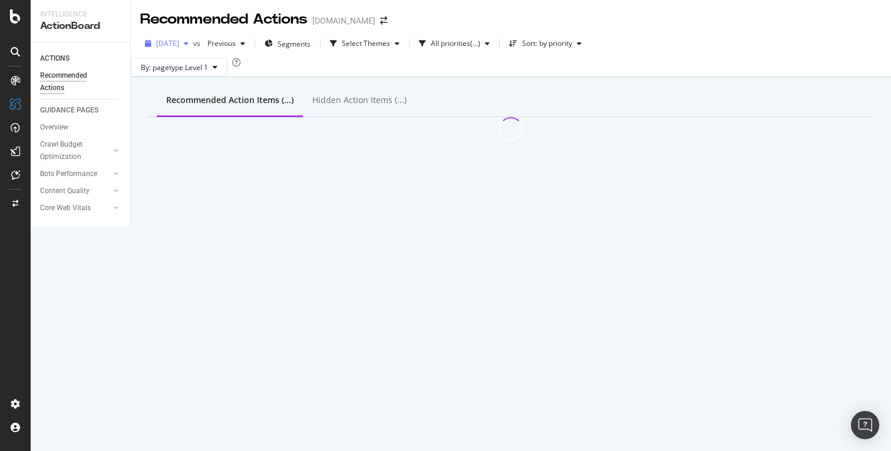
click at [191, 49] on div "2025 Sep. 14th" at bounding box center [166, 44] width 53 height 18
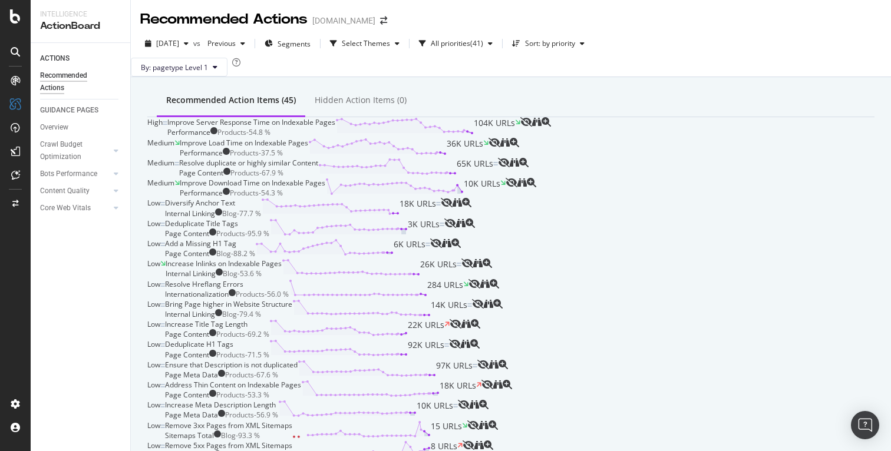
click at [319, 77] on div "By: pagetype Level 1" at bounding box center [511, 67] width 760 height 19
click at [528, 167] on icon "magnifying-glass-plus" at bounding box center [523, 162] width 9 height 9
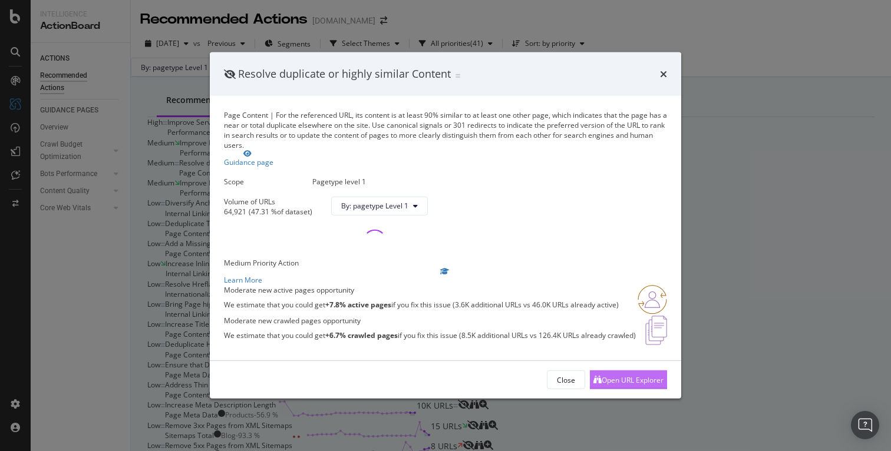
click at [617, 389] on div "Open URL Explorer" at bounding box center [628, 380] width 70 height 18
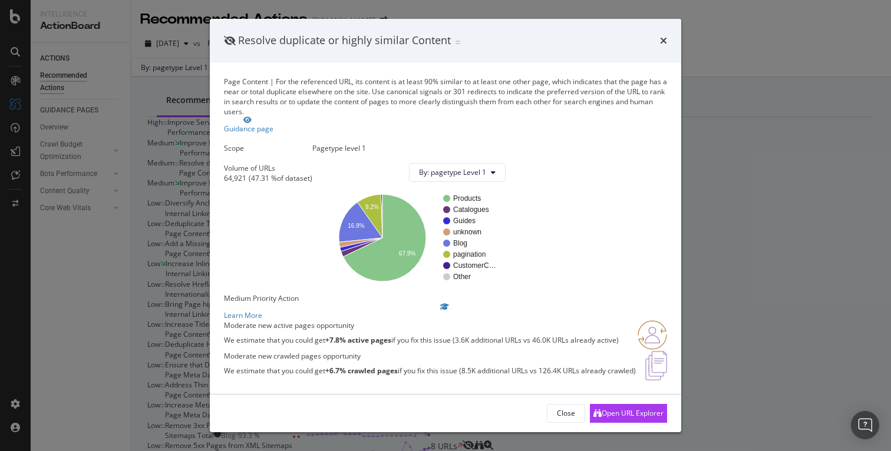
click at [653, 41] on div "Resolve duplicate or highly similar Content" at bounding box center [445, 40] width 443 height 15
click at [660, 39] on div "Resolve duplicate or highly similar Content" at bounding box center [445, 40] width 443 height 15
drag, startPoint x: 660, startPoint y: 38, endPoint x: 669, endPoint y: 28, distance: 13.0
click at [660, 38] on icon "times" at bounding box center [663, 40] width 7 height 9
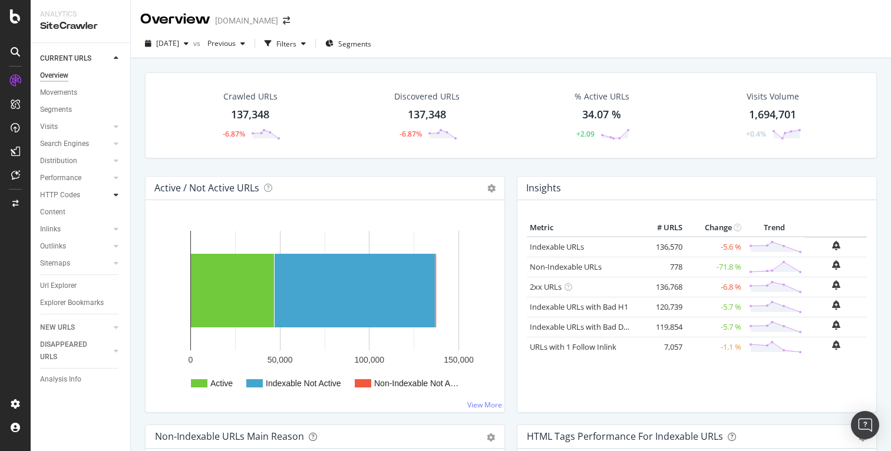
click at [113, 196] on div at bounding box center [116, 195] width 12 height 12
click at [77, 320] on link "Sitemaps" at bounding box center [75, 315] width 70 height 12
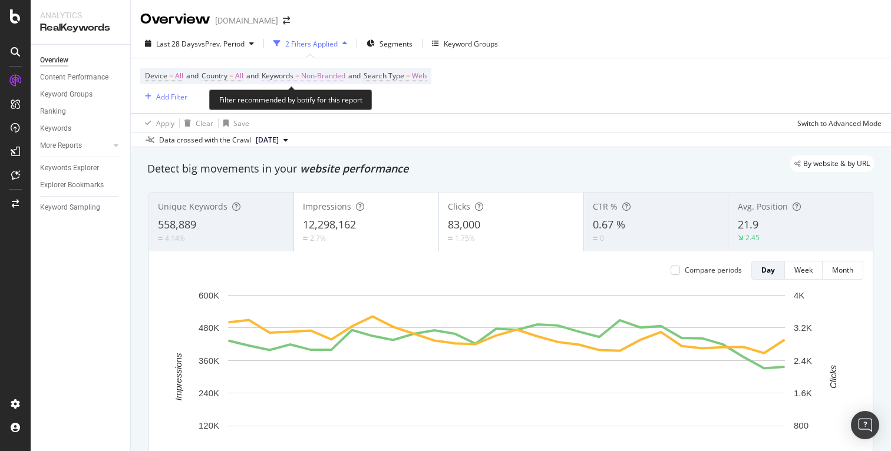
click at [335, 74] on span "Non-Branded" at bounding box center [323, 76] width 44 height 16
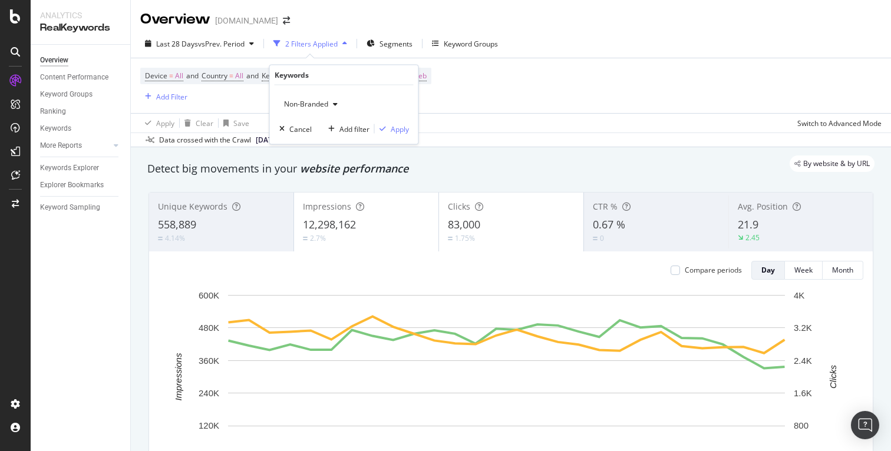
click at [321, 111] on div "Non-Branded" at bounding box center [310, 104] width 63 height 18
click at [385, 42] on span "Segments" at bounding box center [395, 44] width 33 height 10
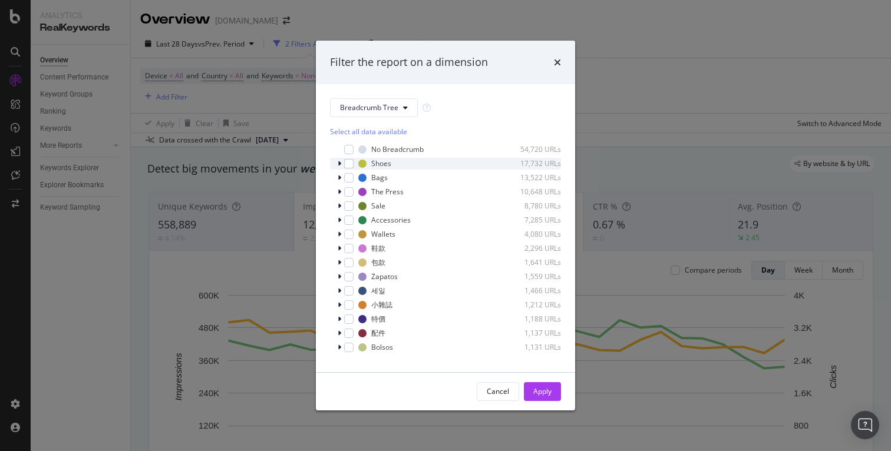
click at [340, 163] on icon "modal" at bounding box center [340, 163] width 4 height 7
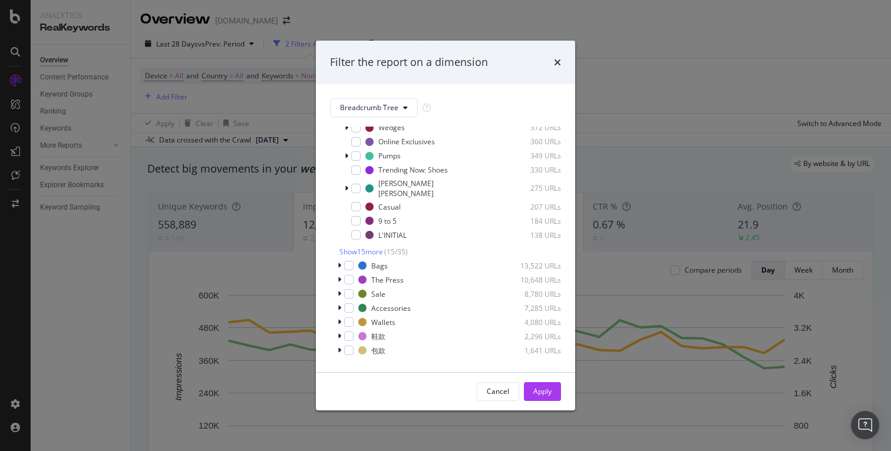
scroll to position [238, 0]
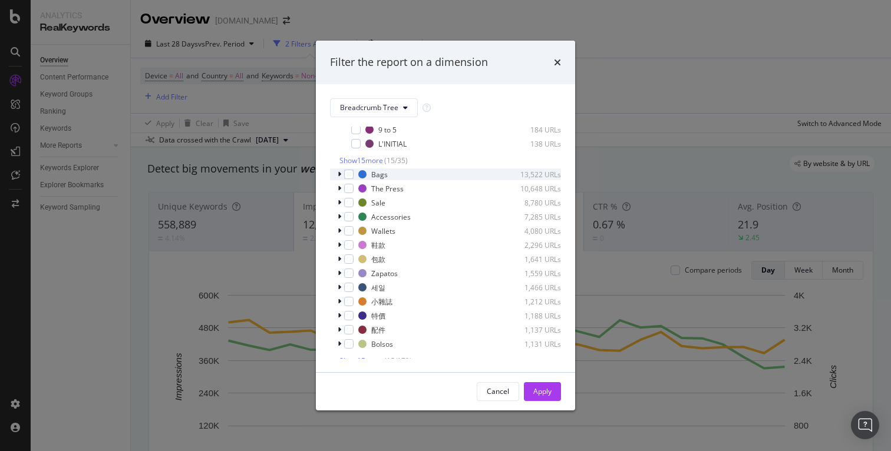
click at [338, 171] on icon "modal" at bounding box center [340, 174] width 4 height 7
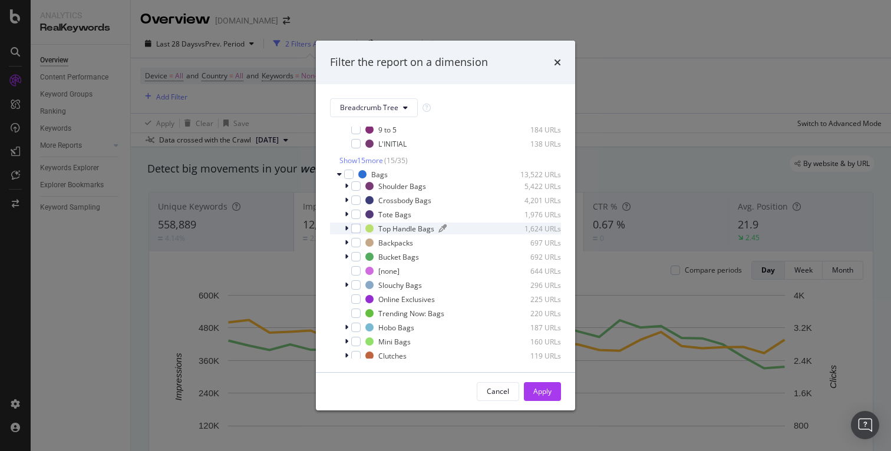
scroll to position [0, 0]
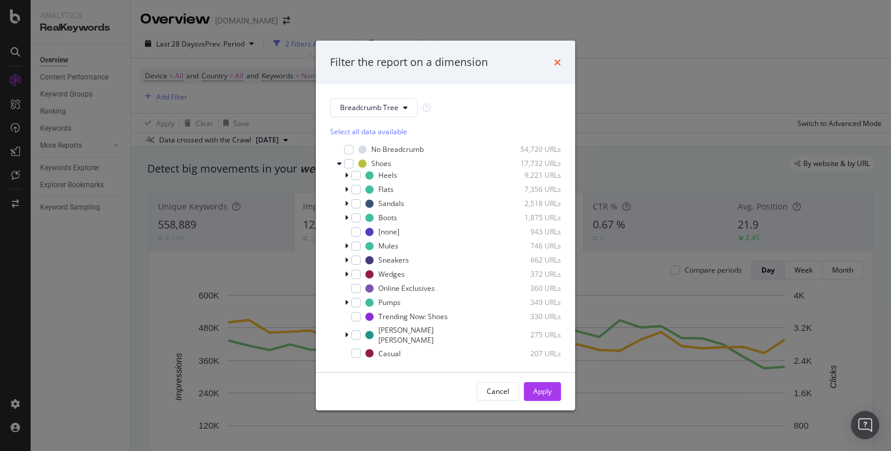
click at [559, 66] on icon "times" at bounding box center [557, 62] width 7 height 9
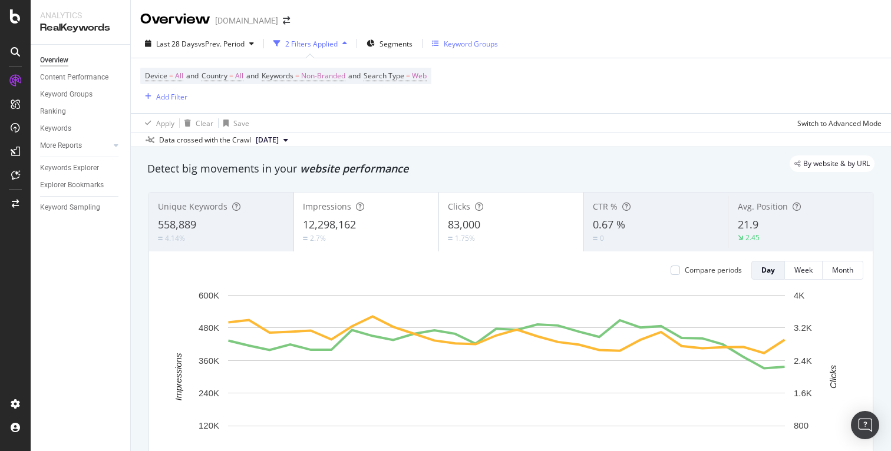
click at [468, 44] on div "Keyword Groups" at bounding box center [471, 44] width 54 height 10
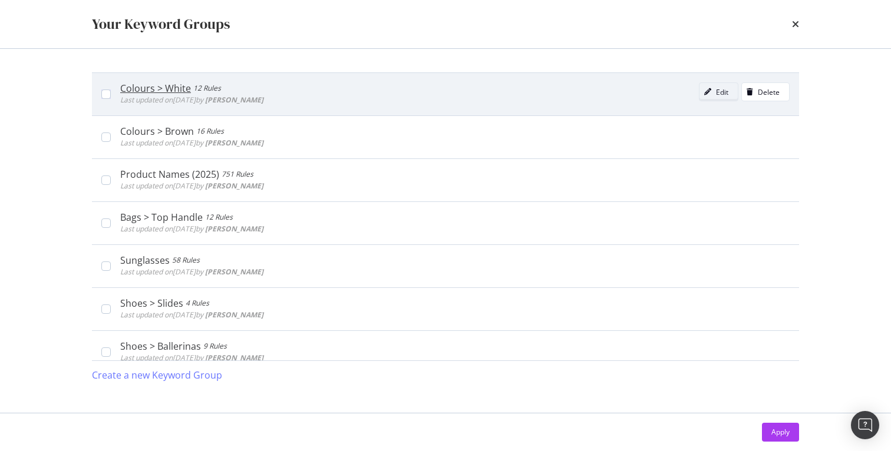
click at [716, 92] on div "Edit" at bounding box center [722, 92] width 12 height 10
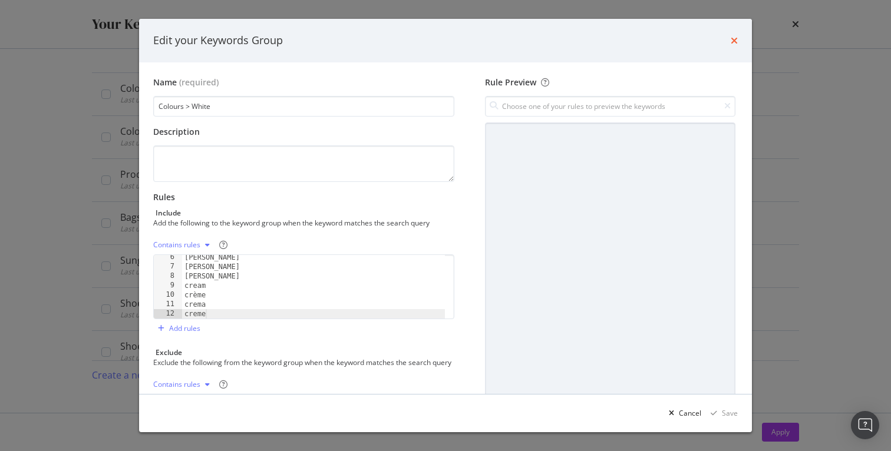
click at [736, 38] on icon "times" at bounding box center [733, 40] width 7 height 9
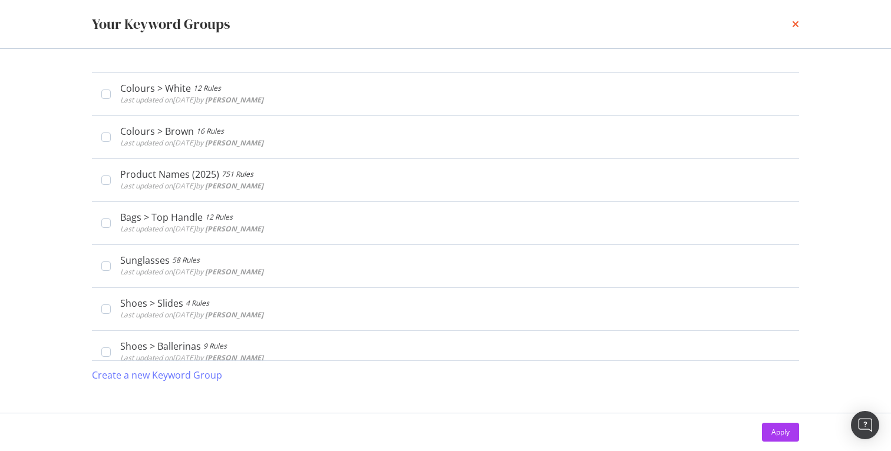
click at [794, 28] on icon "times" at bounding box center [795, 23] width 7 height 9
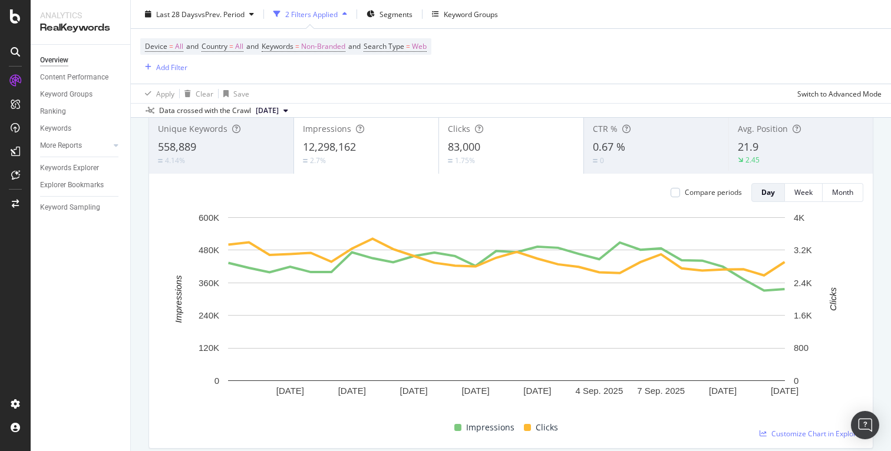
scroll to position [77, 0]
click at [56, 184] on div "CustomReports" at bounding box center [73, 182] width 58 height 12
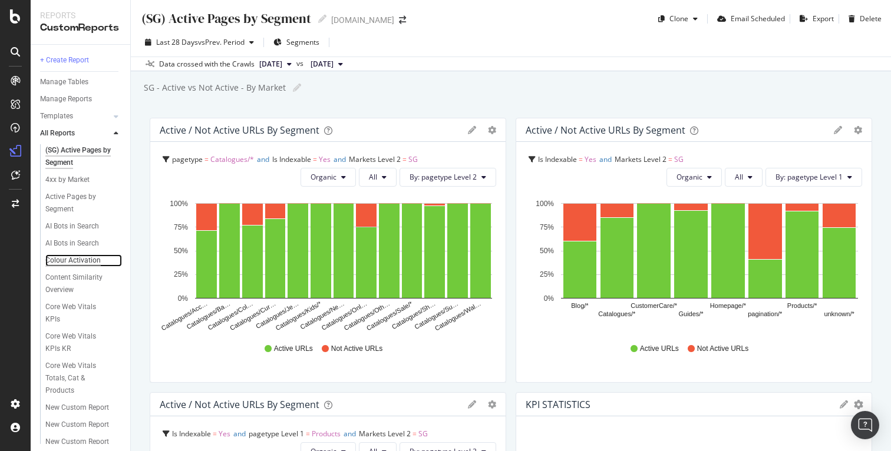
click at [84, 256] on div "Colour Activation" at bounding box center [72, 260] width 55 height 12
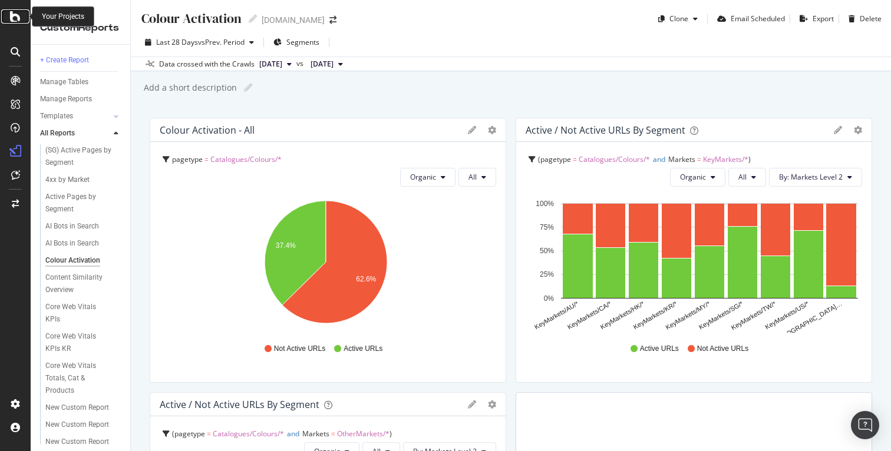
click at [15, 17] on icon at bounding box center [15, 16] width 11 height 14
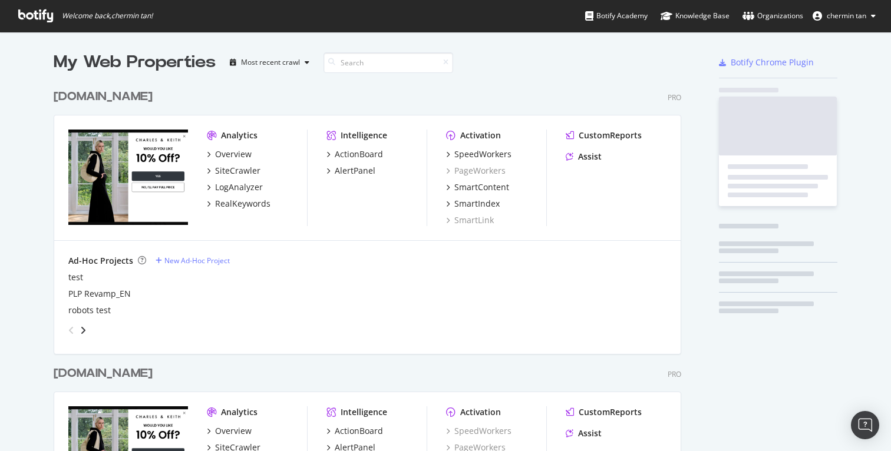
scroll to position [442, 873]
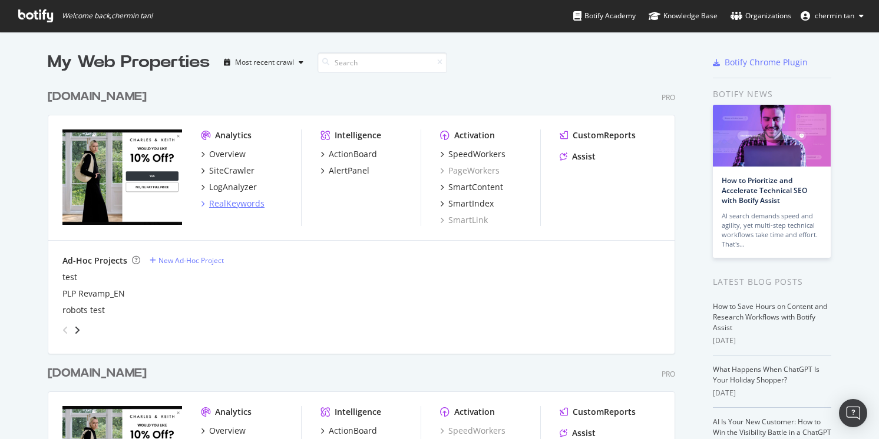
click at [214, 206] on div "RealKeywords" at bounding box center [236, 204] width 55 height 12
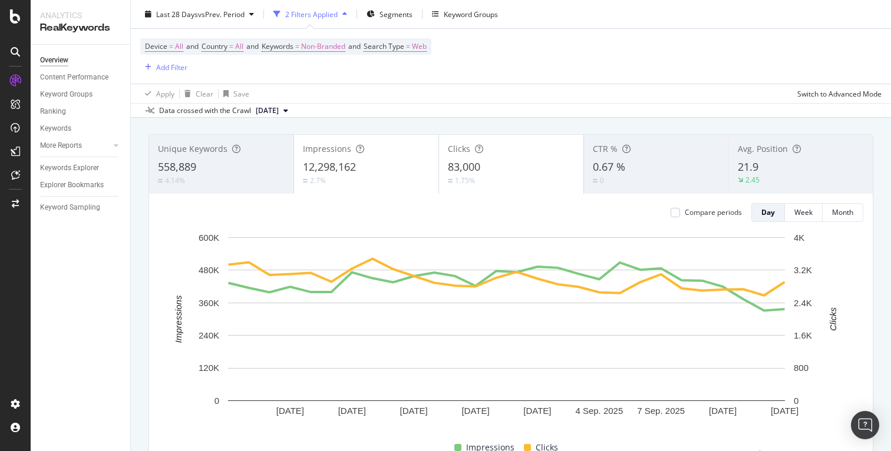
scroll to position [71, 0]
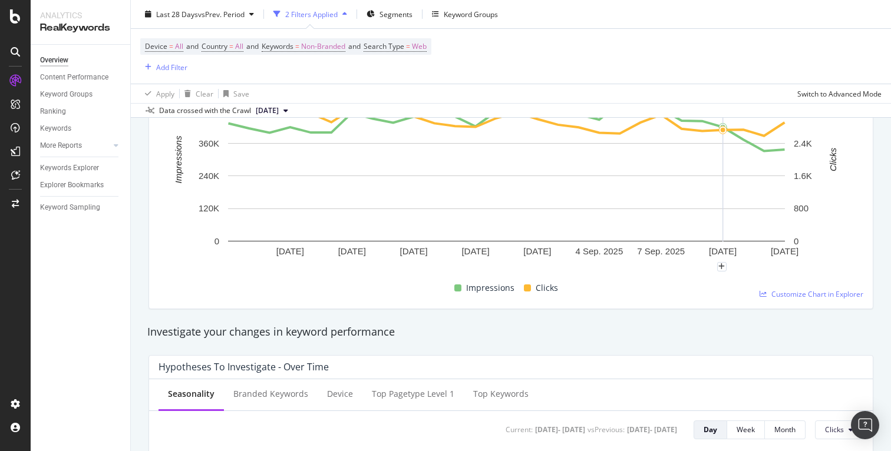
scroll to position [220, 0]
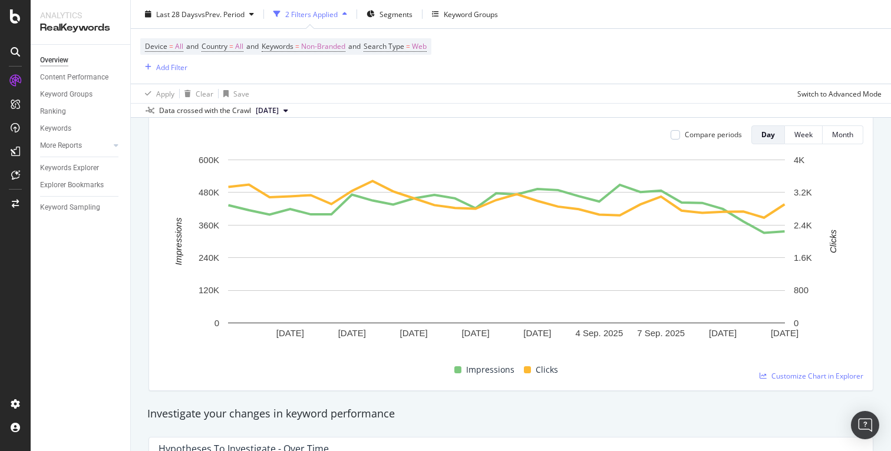
scroll to position [136, 0]
click at [69, 12] on div "Analytics" at bounding box center [80, 15] width 81 height 12
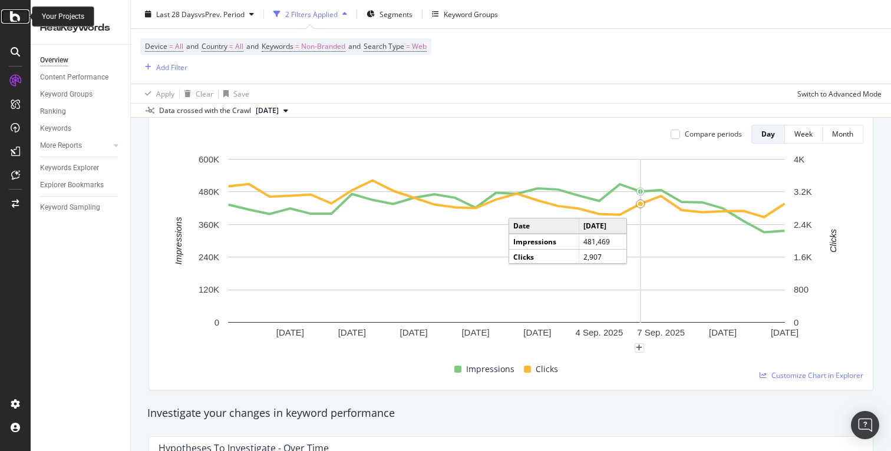
click at [19, 11] on icon at bounding box center [15, 16] width 11 height 14
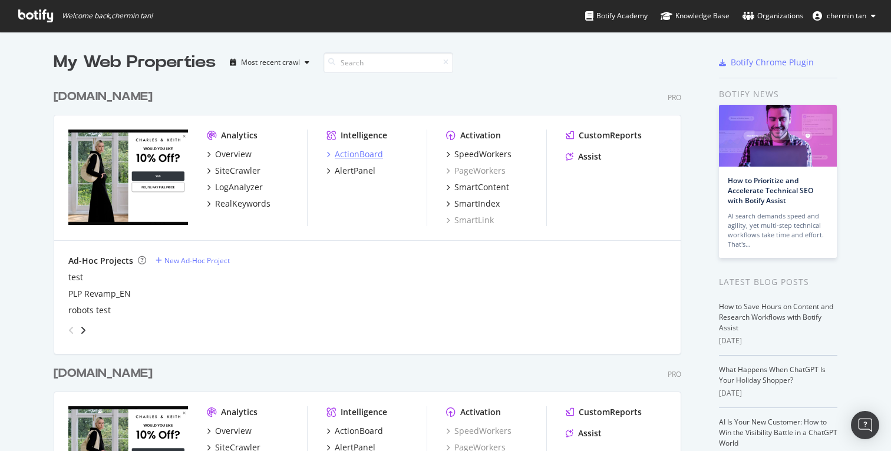
click at [369, 154] on div "ActionBoard" at bounding box center [359, 154] width 48 height 12
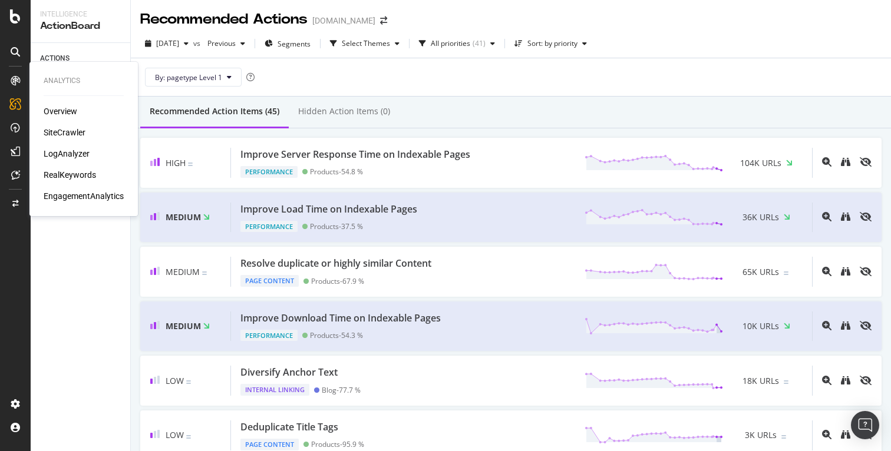
click at [68, 134] on div "SiteCrawler" at bounding box center [65, 133] width 42 height 12
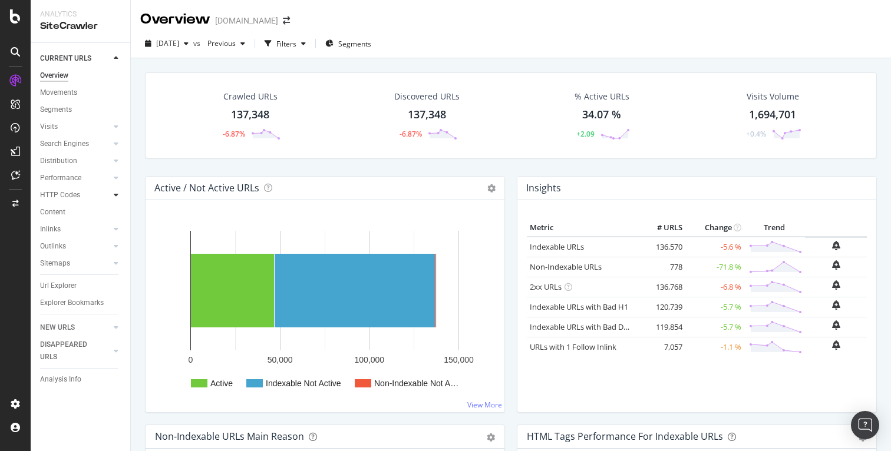
click at [111, 197] on div at bounding box center [116, 195] width 12 height 12
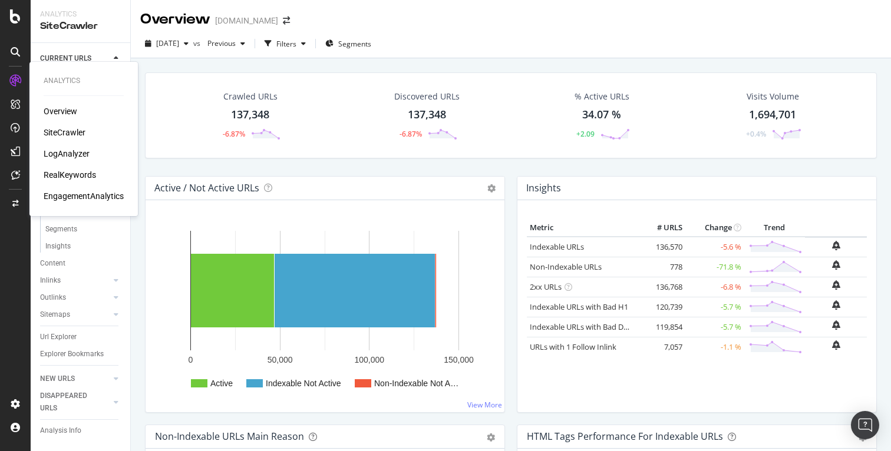
click at [67, 176] on div "RealKeywords" at bounding box center [70, 175] width 52 height 12
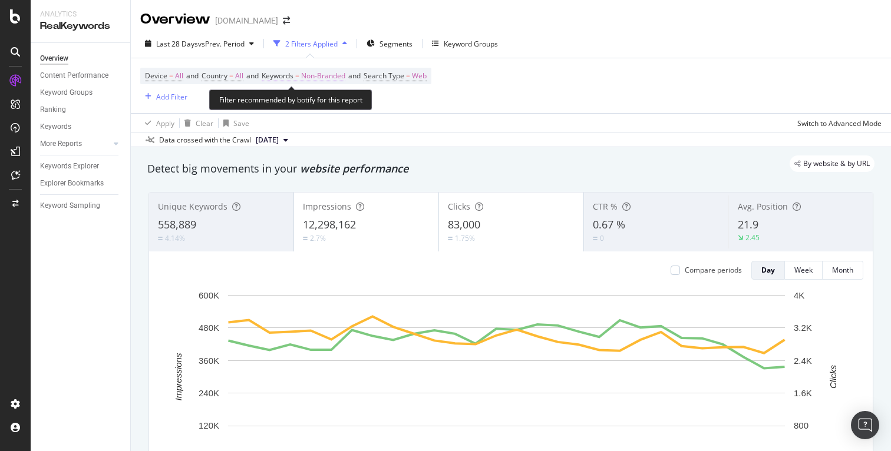
click at [320, 79] on span "Non-Branded" at bounding box center [323, 76] width 44 height 16
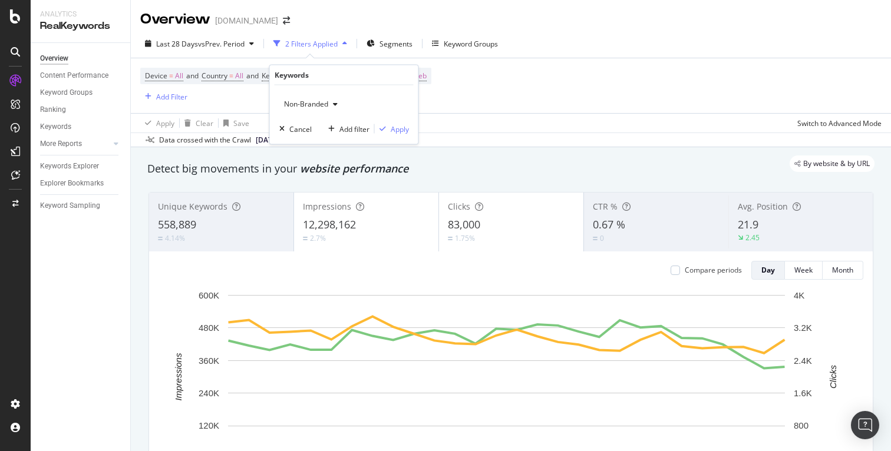
click at [327, 102] on span "Non-Branded" at bounding box center [303, 104] width 49 height 10
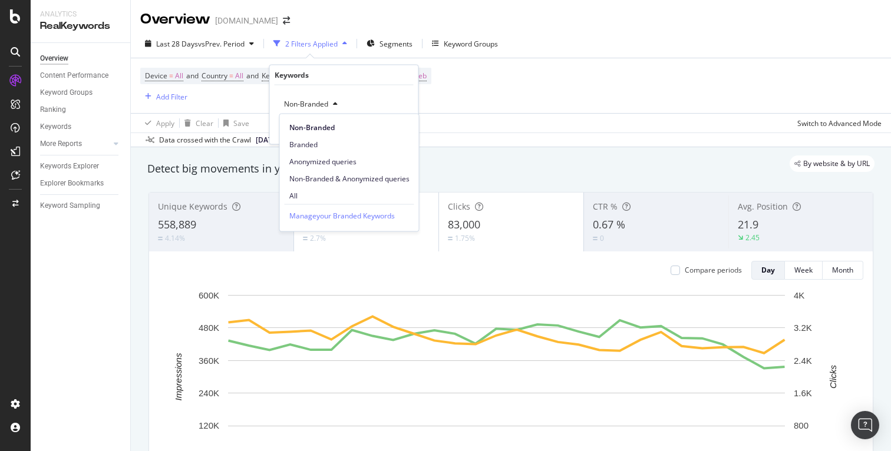
drag, startPoint x: 327, startPoint y: 102, endPoint x: 338, endPoint y: 78, distance: 25.8
click at [327, 92] on div "Non-Branded Non-Branded Branded Anonymized queries Non-Branded & Anonymized que…" at bounding box center [344, 114] width 148 height 59
click at [379, 42] on div "Segments" at bounding box center [389, 44] width 46 height 18
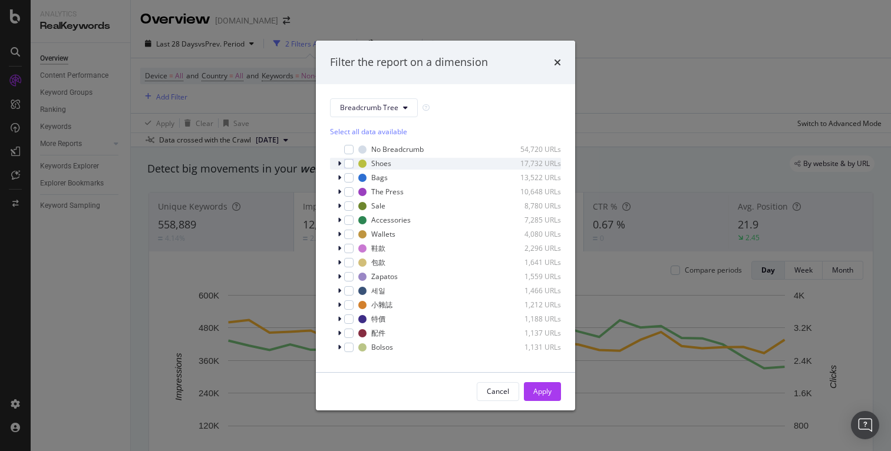
click at [339, 165] on icon "modal" at bounding box center [340, 163] width 4 height 7
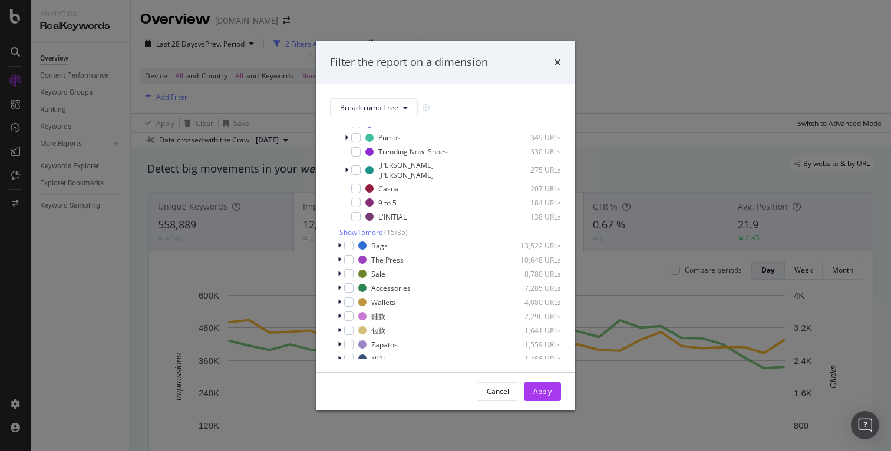
scroll to position [234, 0]
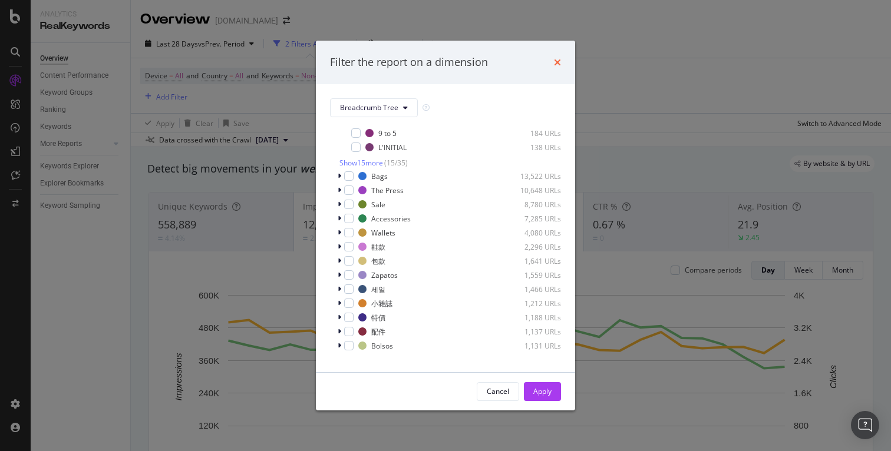
click at [560, 67] on div "times" at bounding box center [557, 62] width 7 height 15
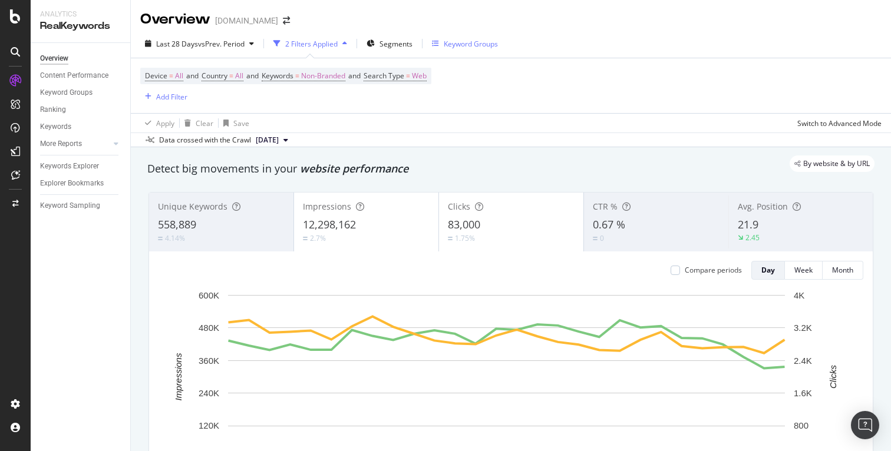
click at [448, 48] on div "Keyword Groups" at bounding box center [471, 44] width 54 height 10
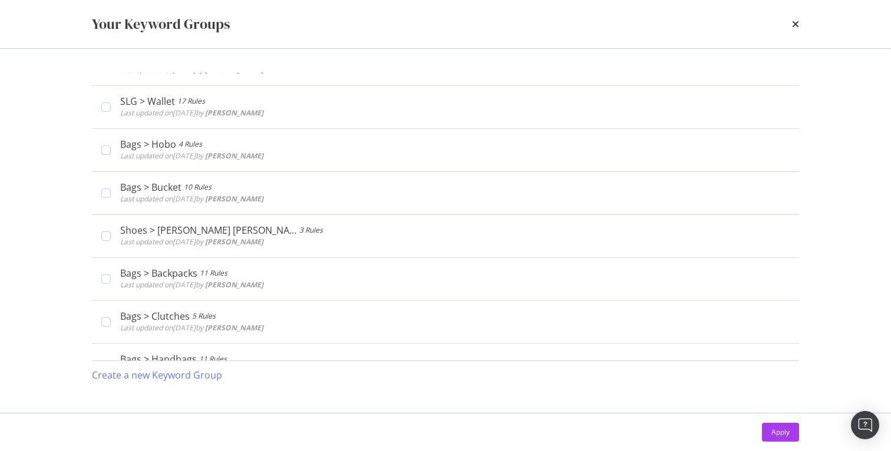
scroll to position [583, 0]
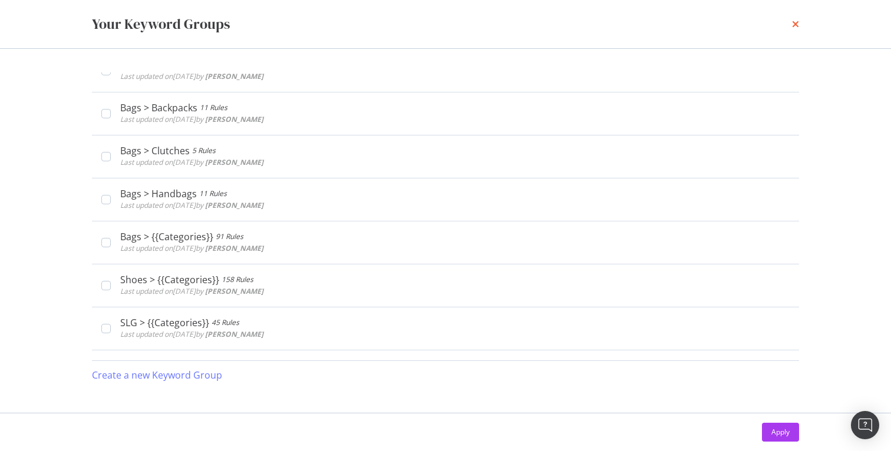
click at [797, 25] on icon "times" at bounding box center [795, 23] width 7 height 9
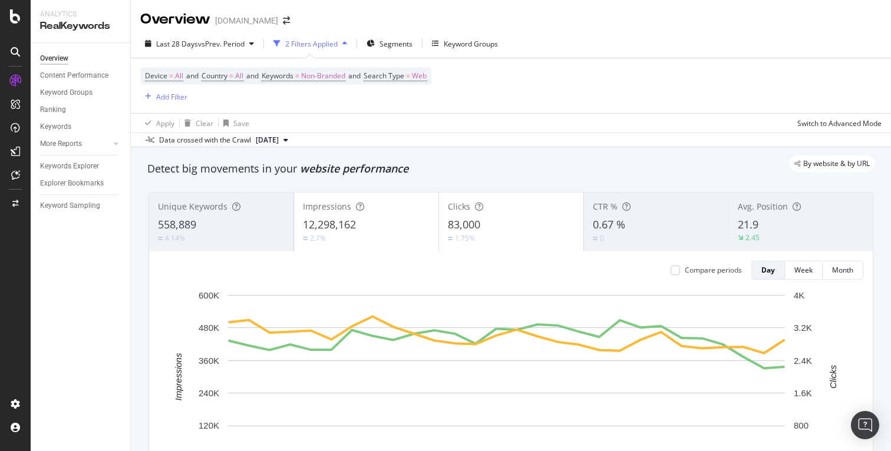
scroll to position [25, 0]
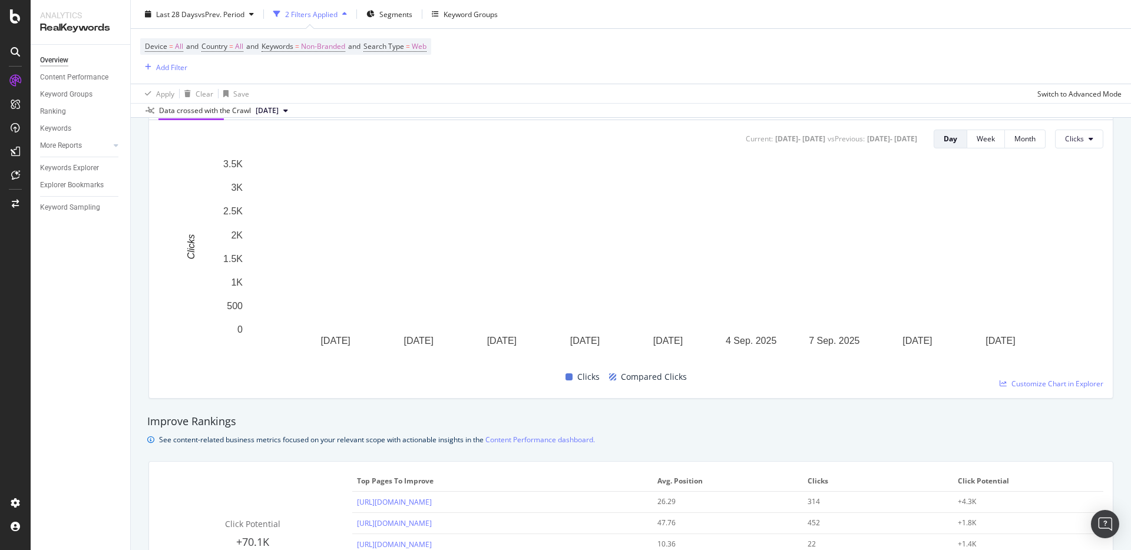
scroll to position [529, 0]
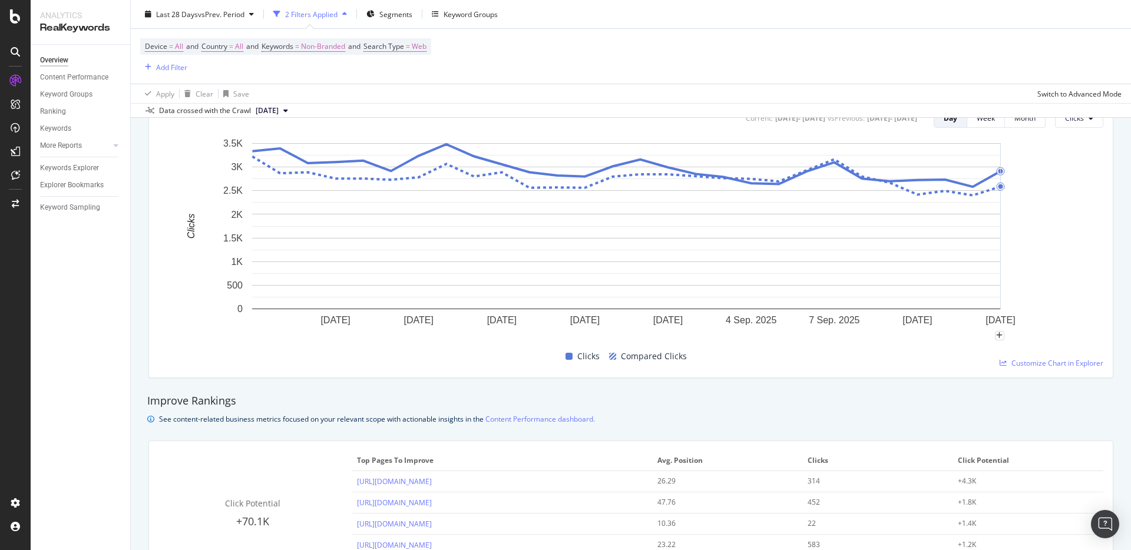
click at [890, 298] on rect "A chart." at bounding box center [626, 241] width 936 height 208
